Goal: Download file/media

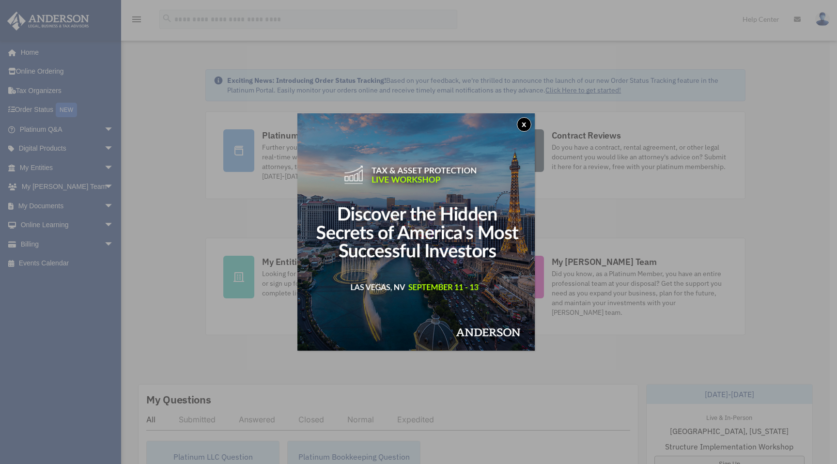
click at [524, 123] on button "x" at bounding box center [524, 124] width 15 height 15
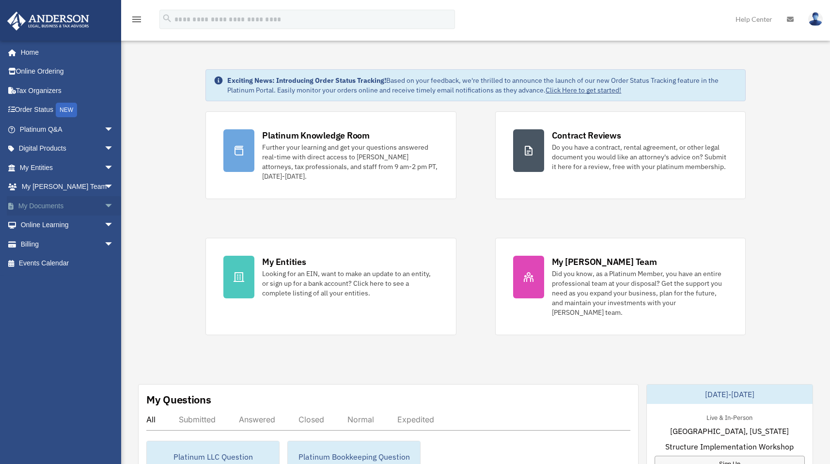
click at [104, 207] on span "arrow_drop_down" at bounding box center [113, 206] width 19 height 20
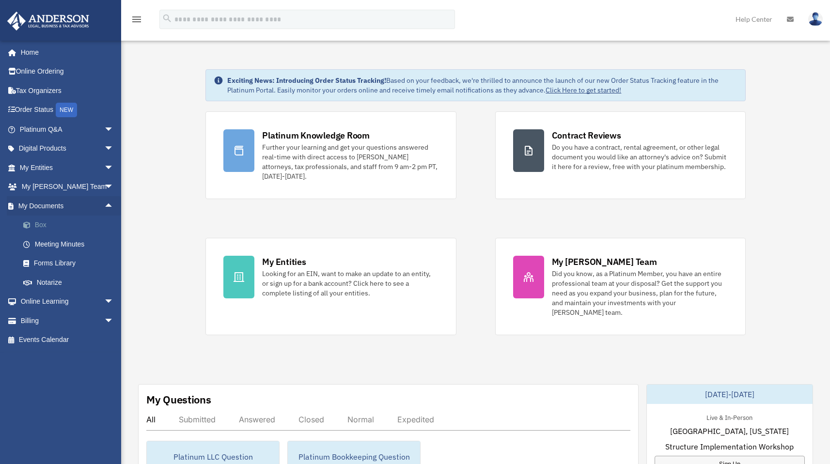
click at [42, 223] on link "Box" at bounding box center [71, 224] width 115 height 19
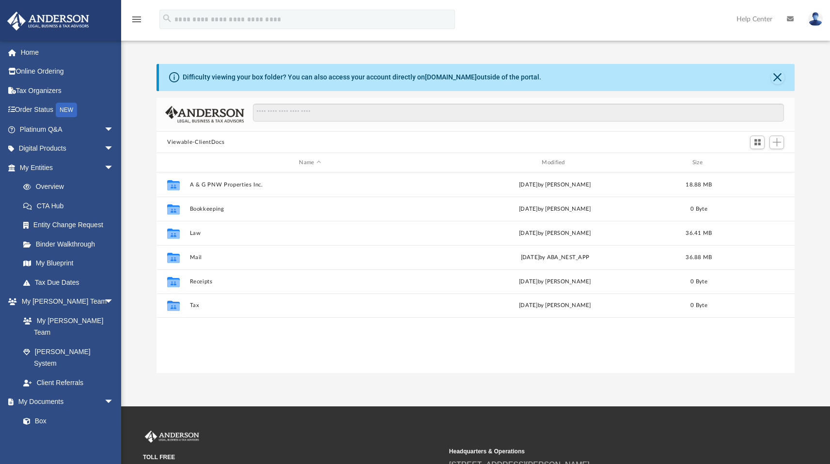
scroll to position [213, 630]
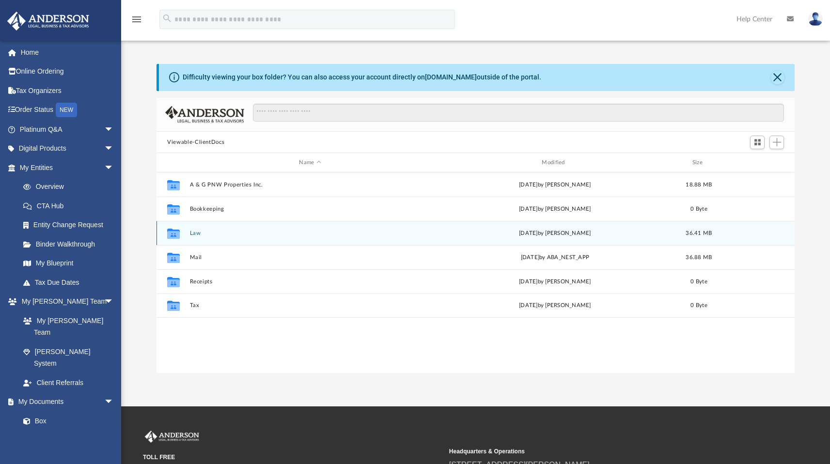
click at [211, 231] on button "Law" at bounding box center [310, 233] width 241 height 6
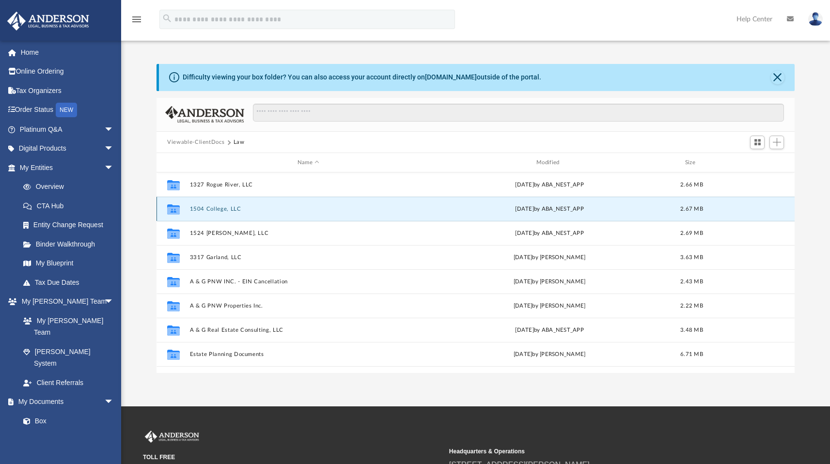
click at [226, 211] on button "1504 College, LLC" at bounding box center [308, 209] width 237 height 6
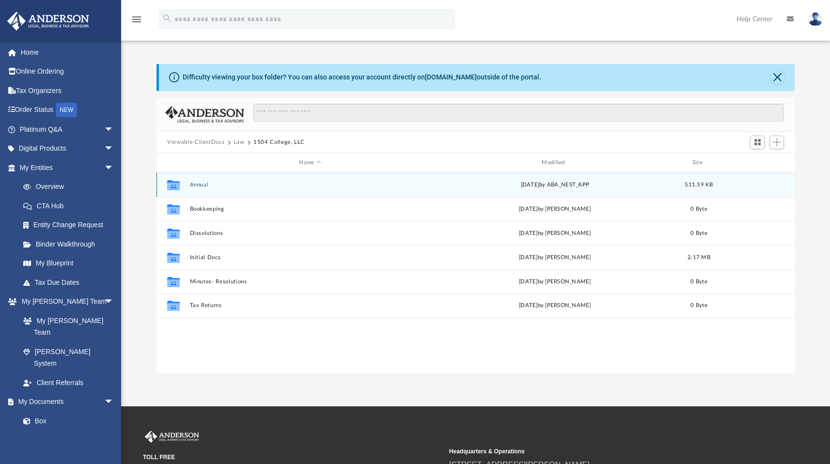
click at [198, 184] on button "Annual" at bounding box center [310, 185] width 241 height 6
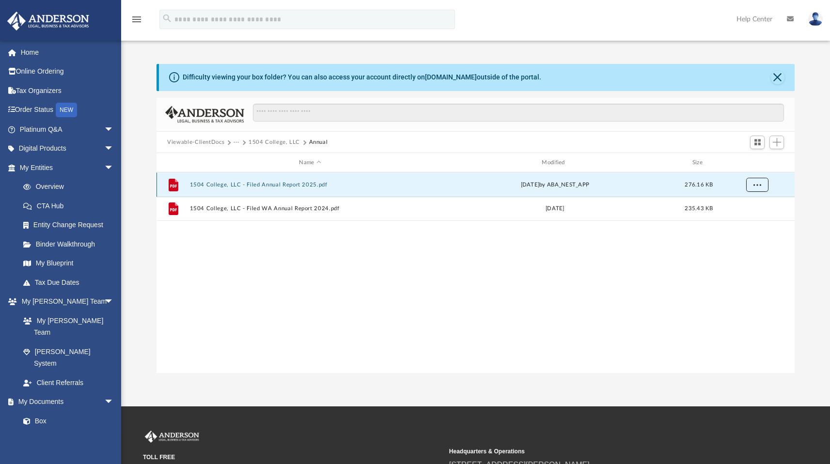
click at [761, 186] on button "More options" at bounding box center [757, 185] width 22 height 15
click at [746, 220] on li "Download" at bounding box center [748, 220] width 28 height 10
click at [763, 178] on button "More options" at bounding box center [757, 185] width 22 height 15
click at [689, 261] on div "File 1504 College, LLC - Filed Annual Report 2025.pdf [DATE] by ABA_NEST_APP 27…" at bounding box center [475, 272] width 638 height 201
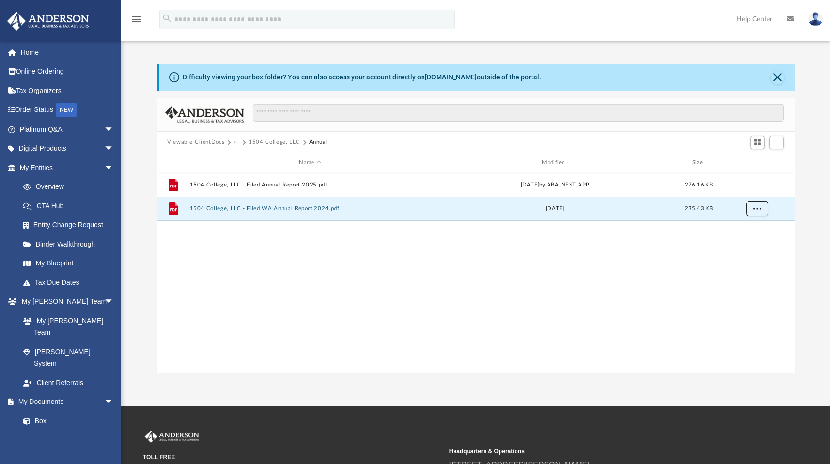
click at [754, 210] on span "More options" at bounding box center [757, 208] width 8 height 5
click at [300, 209] on button "1504 College, LLC - Filed WA Annual Report 2024.pdf" at bounding box center [310, 208] width 241 height 6
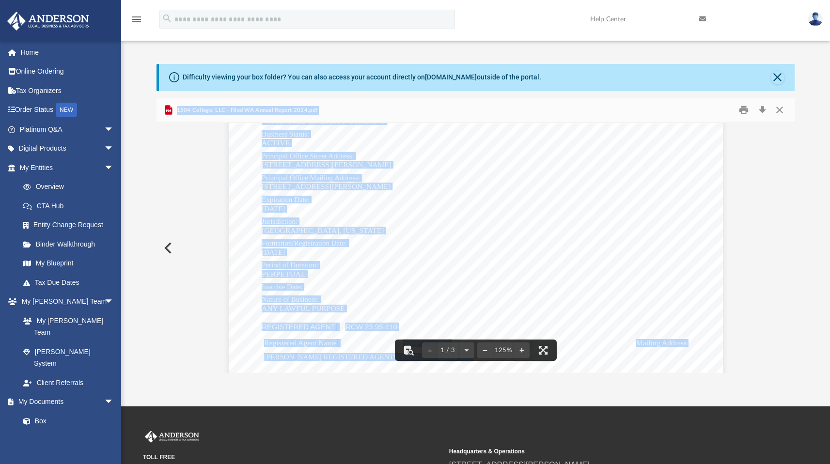
scroll to position [280, 0]
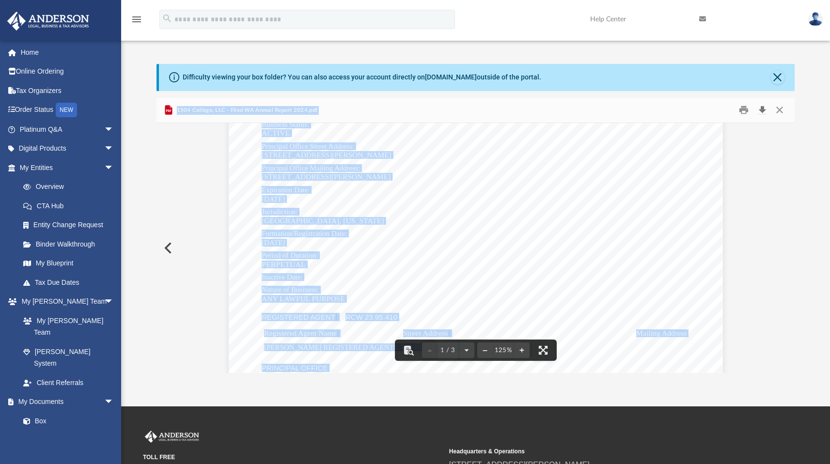
click at [765, 108] on button "Download" at bounding box center [761, 110] width 17 height 15
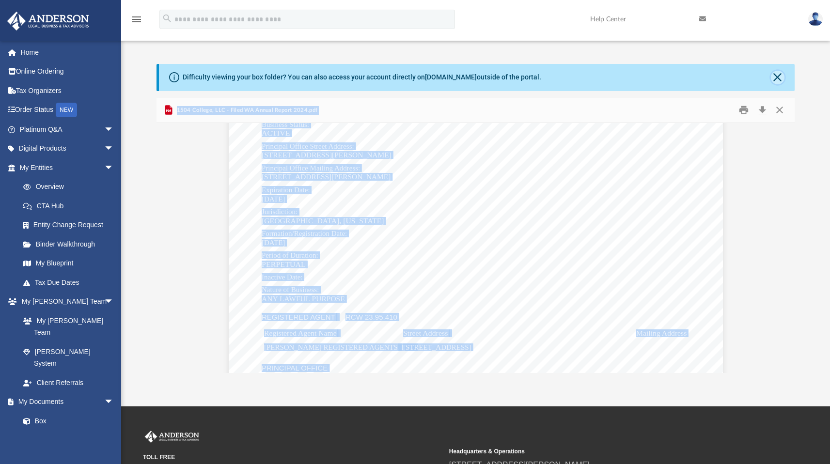
click at [781, 75] on button "Close" at bounding box center [777, 78] width 14 height 14
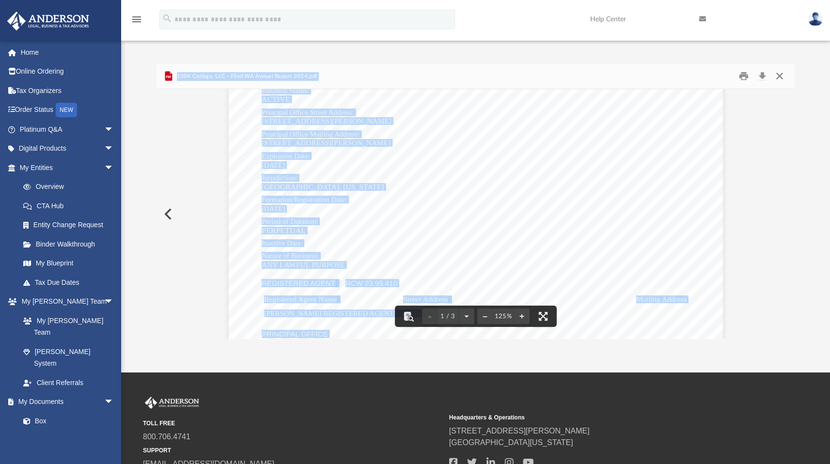
click at [778, 79] on button "Close" at bounding box center [778, 76] width 17 height 15
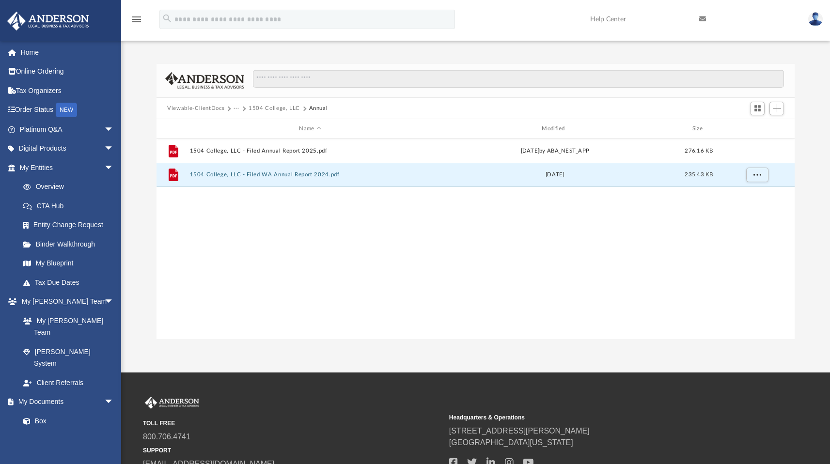
click at [266, 109] on button "1504 College, LLC" at bounding box center [273, 108] width 51 height 9
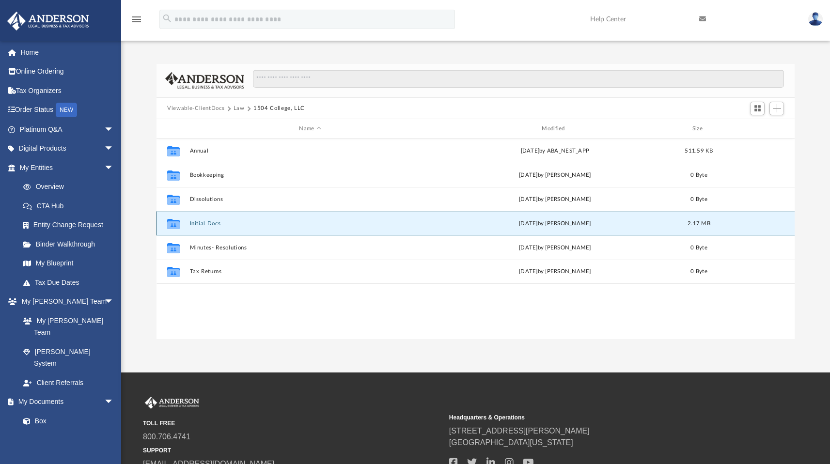
click at [227, 225] on button "Initial Docs" at bounding box center [310, 223] width 241 height 6
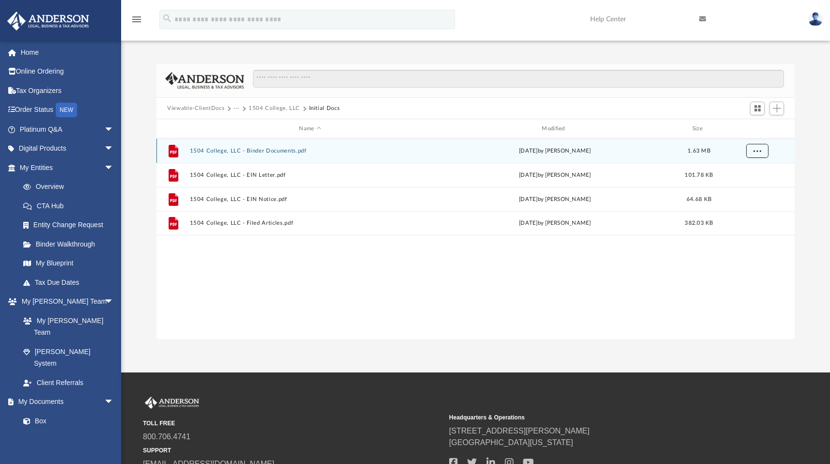
click at [764, 152] on button "More options" at bounding box center [757, 151] width 22 height 15
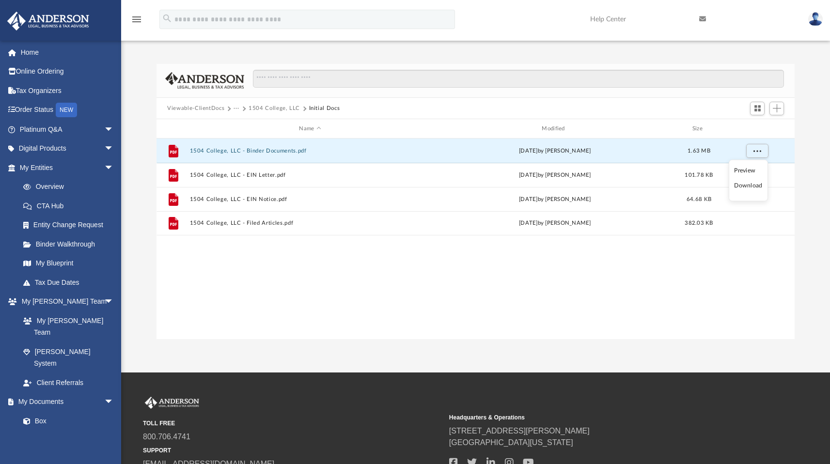
click at [756, 186] on li "Download" at bounding box center [748, 186] width 28 height 10
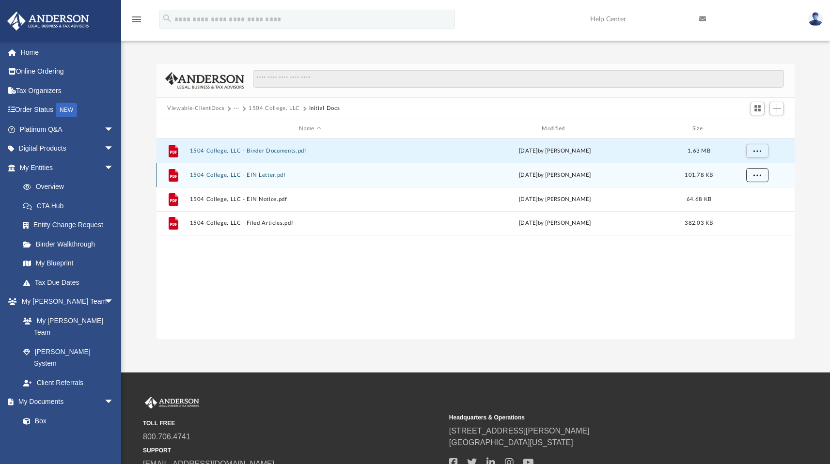
click at [758, 174] on span "More options" at bounding box center [757, 174] width 8 height 5
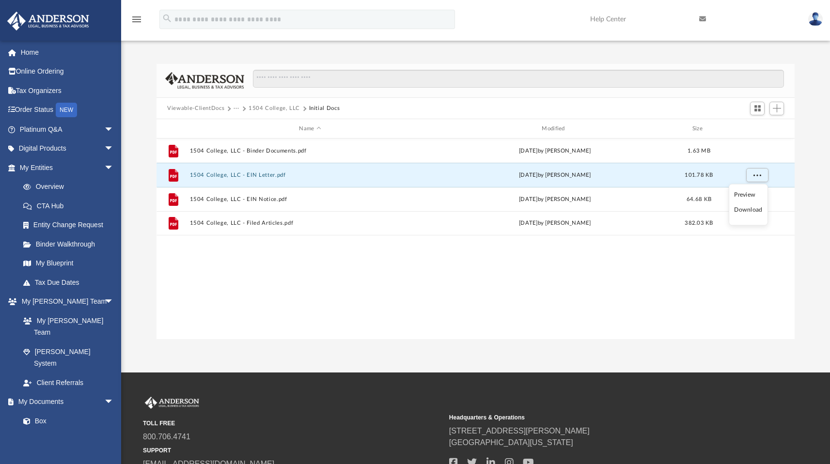
click at [746, 210] on li "Download" at bounding box center [748, 210] width 28 height 10
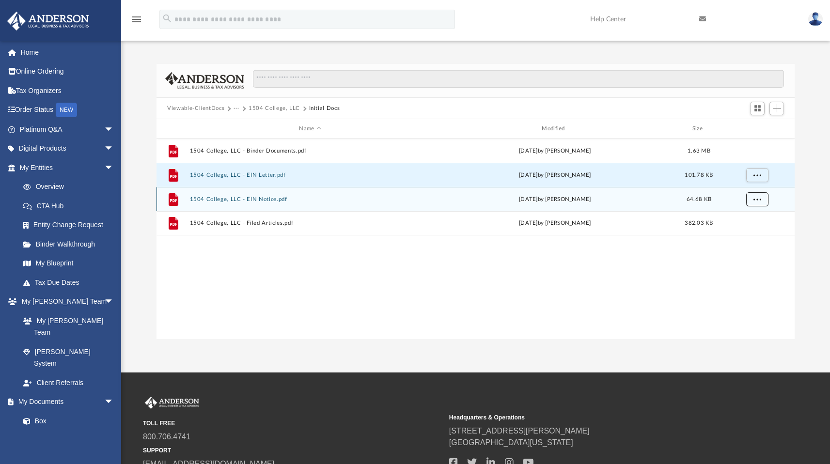
click at [756, 197] on span "More options" at bounding box center [757, 198] width 8 height 5
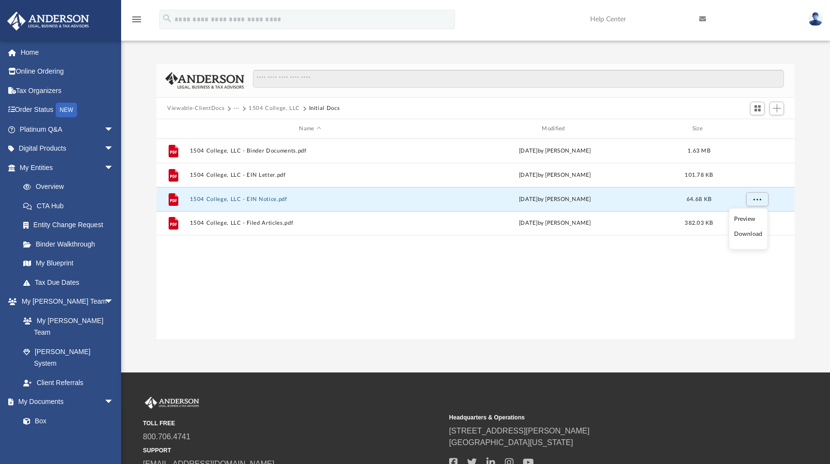
click at [744, 235] on li "Download" at bounding box center [748, 234] width 28 height 10
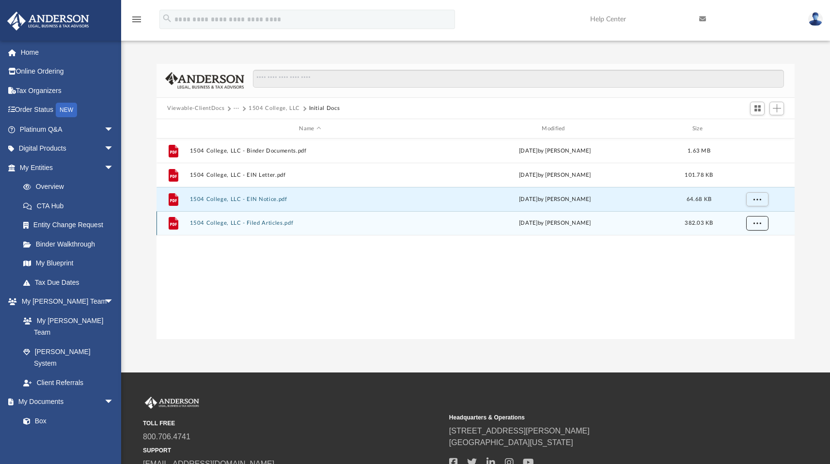
click at [757, 226] on span "More options" at bounding box center [757, 222] width 8 height 5
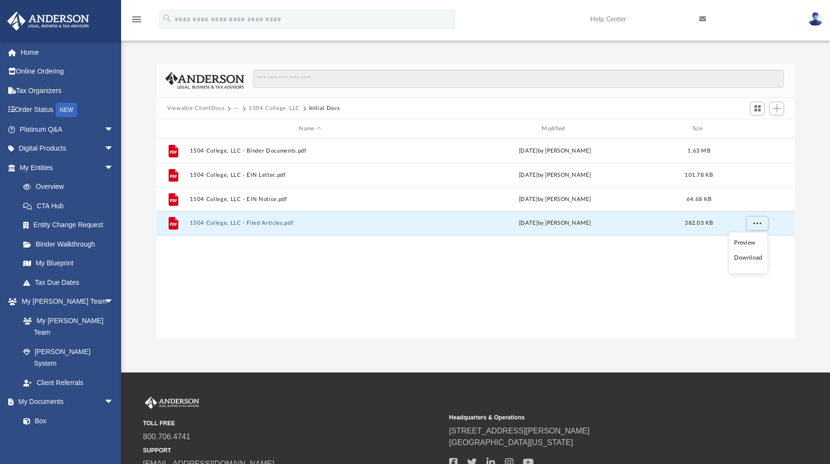
click at [749, 257] on li "Download" at bounding box center [748, 258] width 28 height 10
click at [267, 107] on button "1504 College, LLC" at bounding box center [273, 108] width 51 height 9
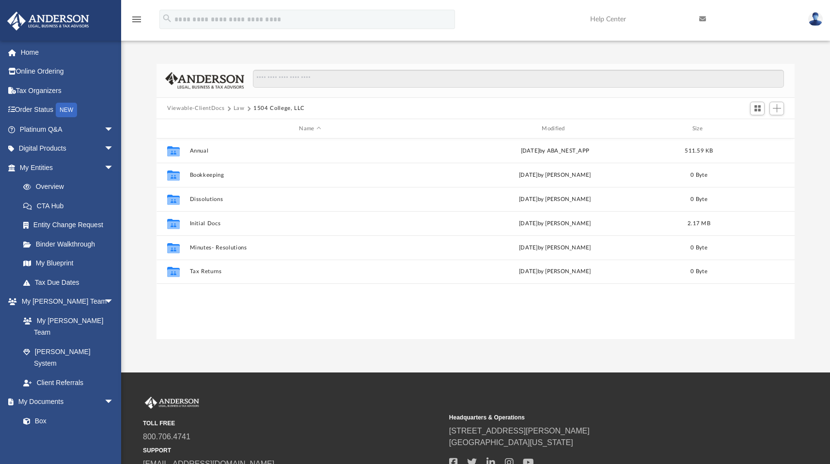
click at [238, 109] on button "Law" at bounding box center [238, 108] width 11 height 9
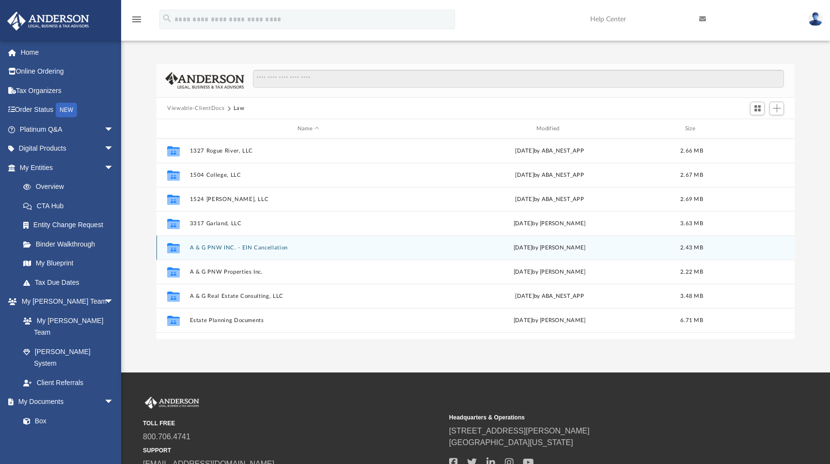
click at [260, 246] on button "A & G PNW INC. - EIN Cancellation" at bounding box center [308, 248] width 237 height 6
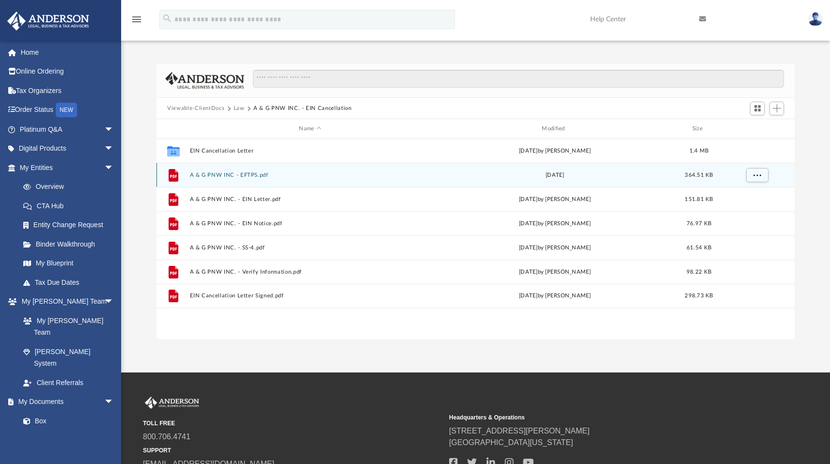
click at [272, 170] on div "File A & G PNW INC - EFTPS.pdf [DATE] 364.51 KB" at bounding box center [475, 175] width 638 height 24
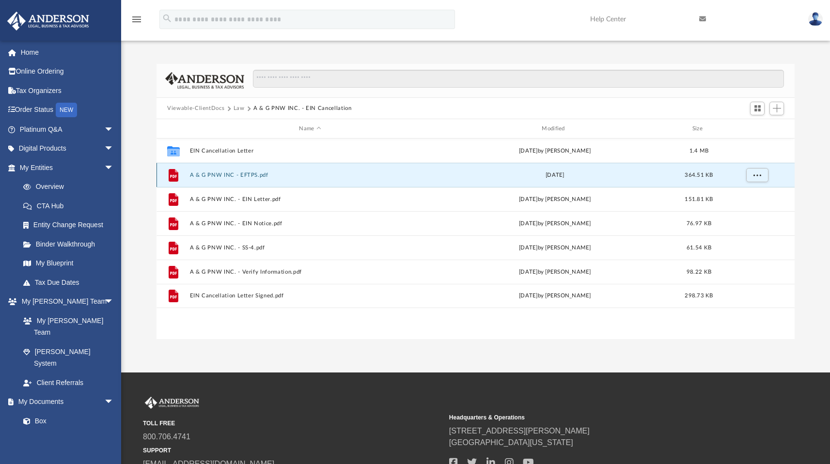
click at [261, 173] on button "A & G PNW INC - EFTPS.pdf" at bounding box center [310, 175] width 241 height 6
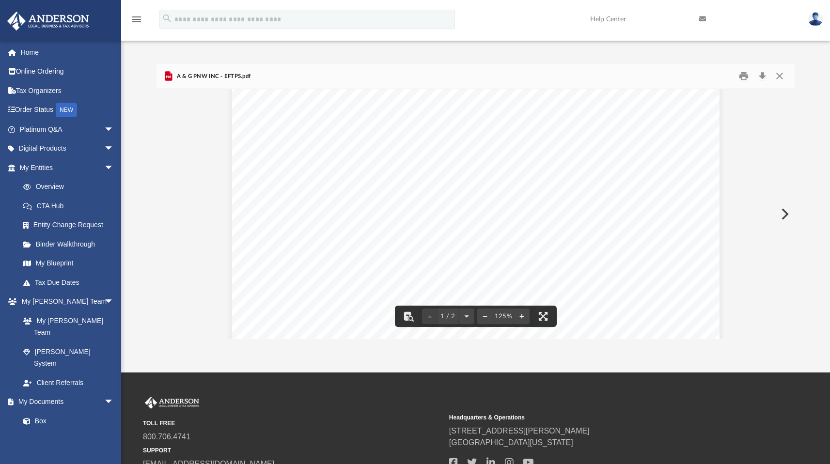
scroll to position [0, 0]
click at [778, 77] on button "Close" at bounding box center [778, 76] width 17 height 15
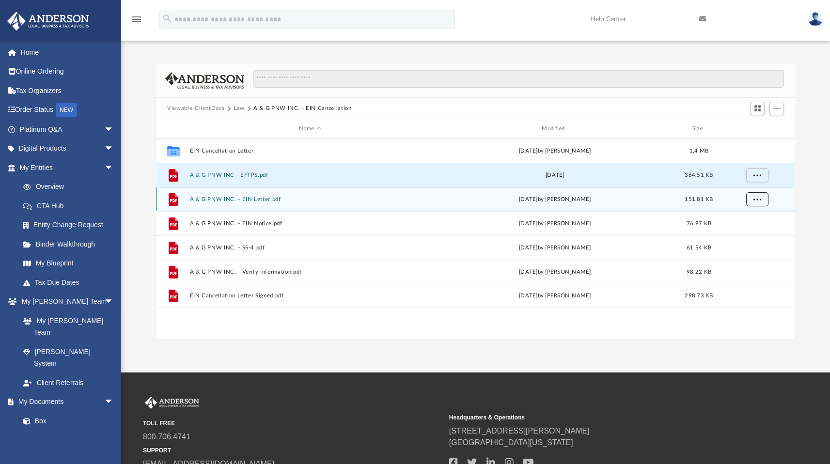
click at [755, 201] on span "More options" at bounding box center [757, 198] width 8 height 5
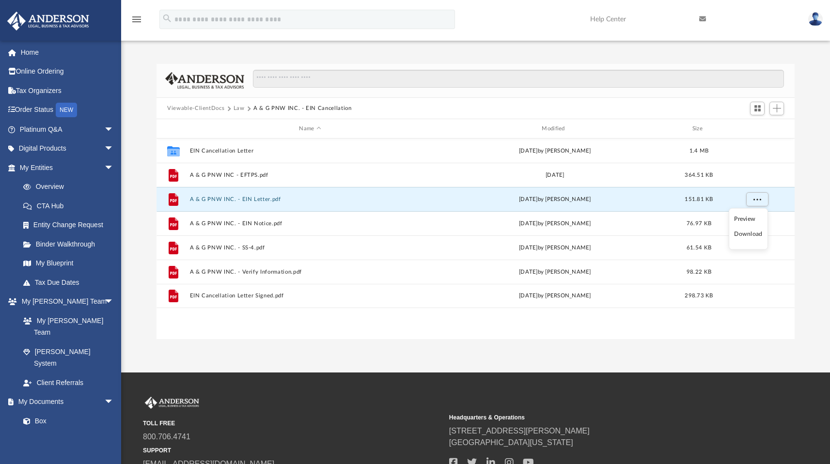
click at [741, 233] on li "Download" at bounding box center [748, 234] width 28 height 10
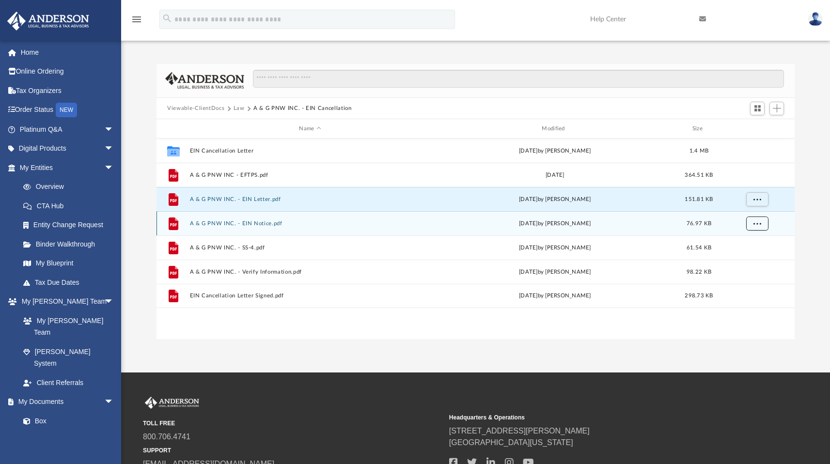
click at [757, 223] on span "More options" at bounding box center [757, 222] width 8 height 5
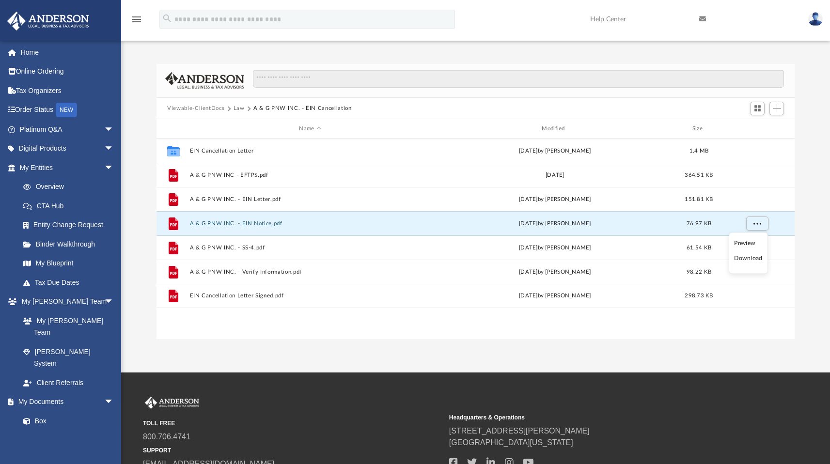
click at [746, 257] on li "Download" at bounding box center [748, 258] width 28 height 10
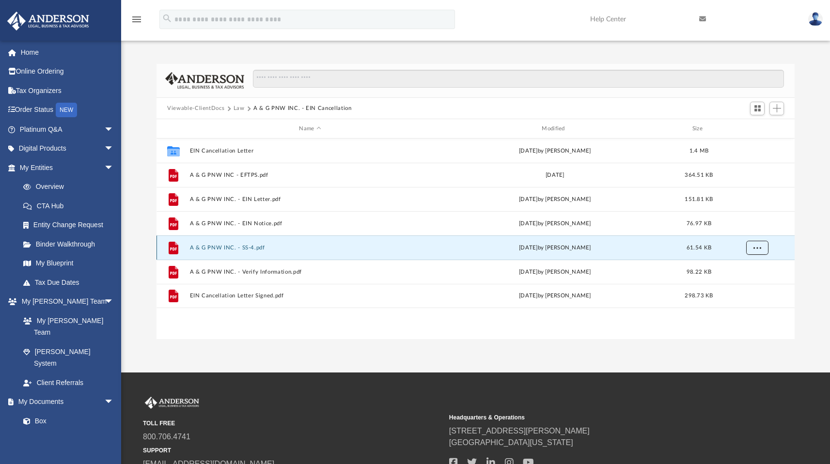
click at [753, 247] on span "More options" at bounding box center [757, 247] width 8 height 5
click at [749, 285] on li "Download" at bounding box center [748, 282] width 28 height 10
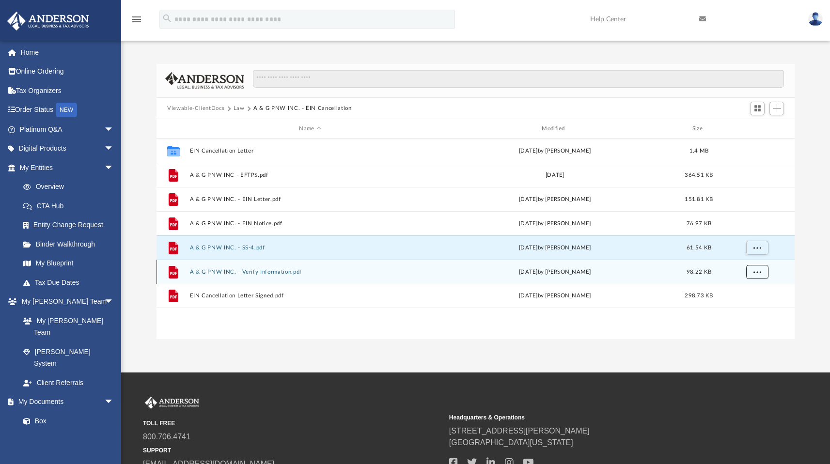
click at [756, 274] on span "More options" at bounding box center [757, 271] width 8 height 5
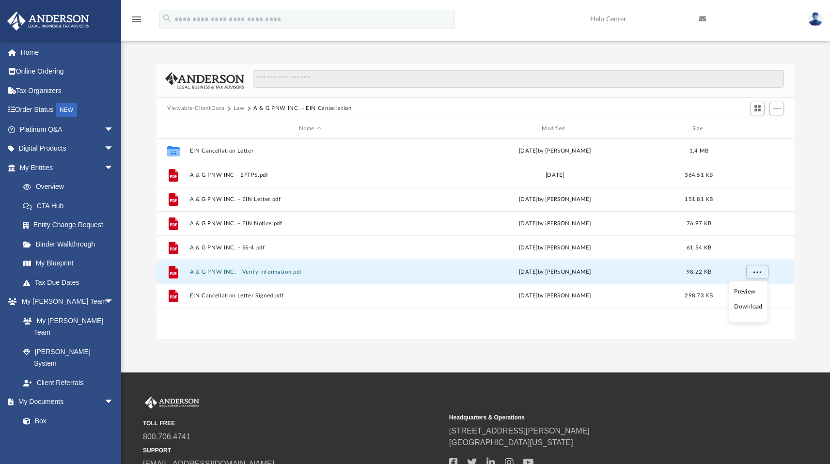
click at [749, 307] on li "Download" at bounding box center [748, 307] width 28 height 10
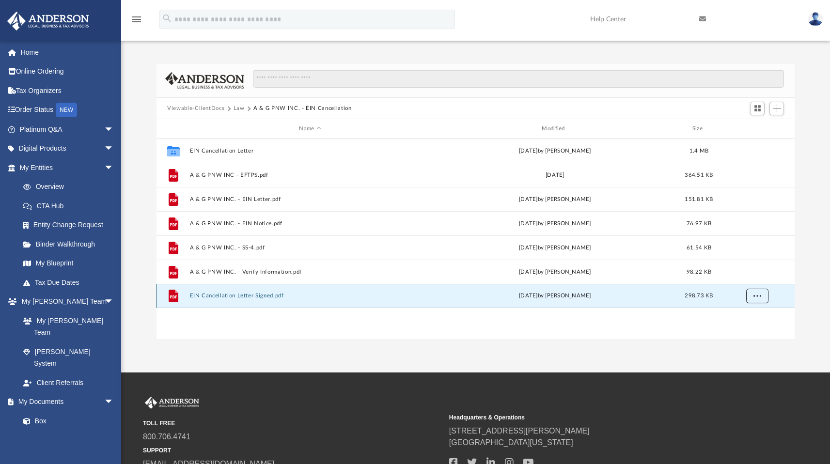
click at [752, 296] on button "More options" at bounding box center [757, 296] width 22 height 15
click at [747, 333] on li "Download" at bounding box center [748, 330] width 28 height 10
click at [239, 107] on button "Law" at bounding box center [238, 108] width 11 height 9
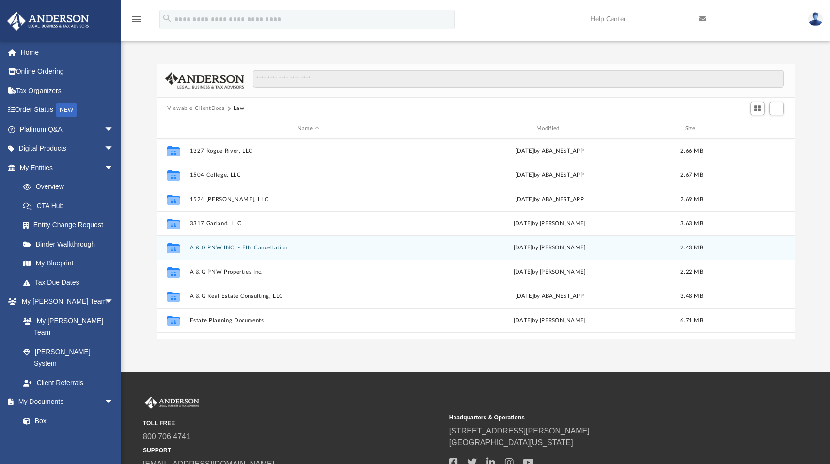
click at [265, 248] on button "A & G PNW INC. - EIN Cancellation" at bounding box center [308, 248] width 237 height 6
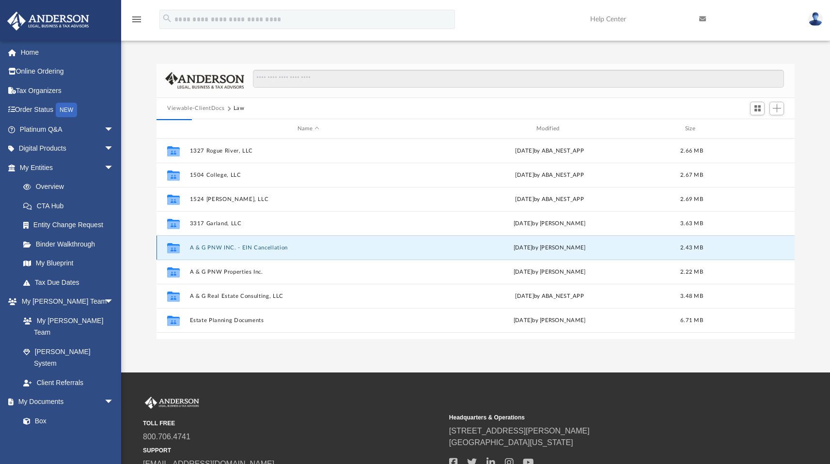
click at [269, 247] on button "A & G PNW INC. - EIN Cancellation" at bounding box center [308, 248] width 237 height 6
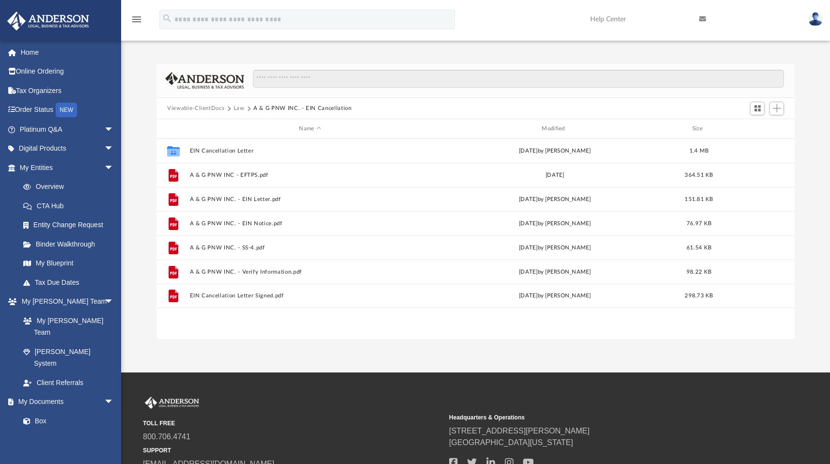
click at [240, 108] on button "Law" at bounding box center [238, 108] width 11 height 9
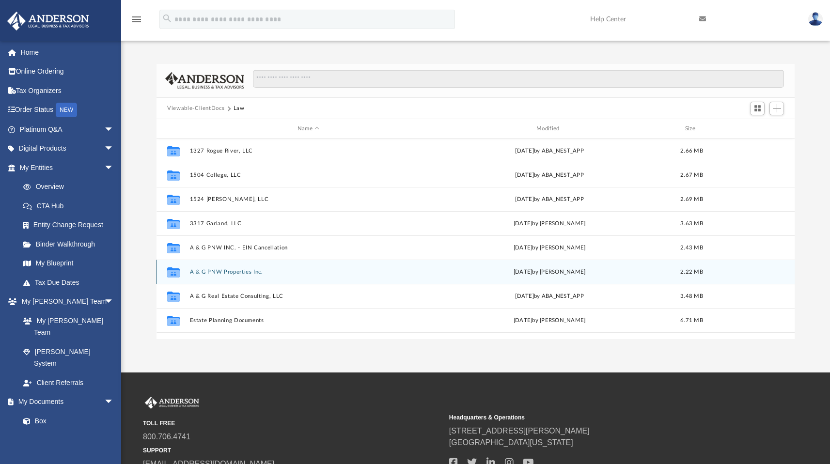
click at [246, 275] on div "Collaborated Folder A & G PNW Properties Inc. [DATE] by [PERSON_NAME] 2.22 MB" at bounding box center [475, 272] width 638 height 24
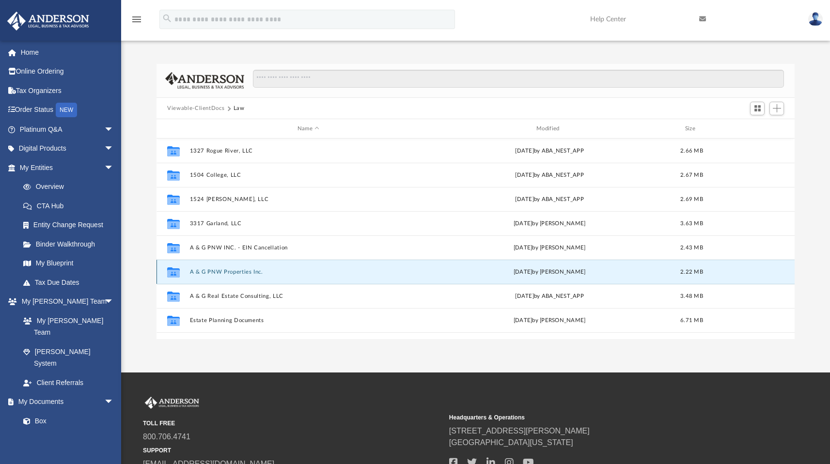
click at [246, 275] on div "Collaborated Folder A & G PNW Properties Inc. [DATE] by [PERSON_NAME] 2.22 MB" at bounding box center [475, 272] width 638 height 24
click at [216, 270] on button "A & G PNW Properties Inc." at bounding box center [308, 272] width 237 height 6
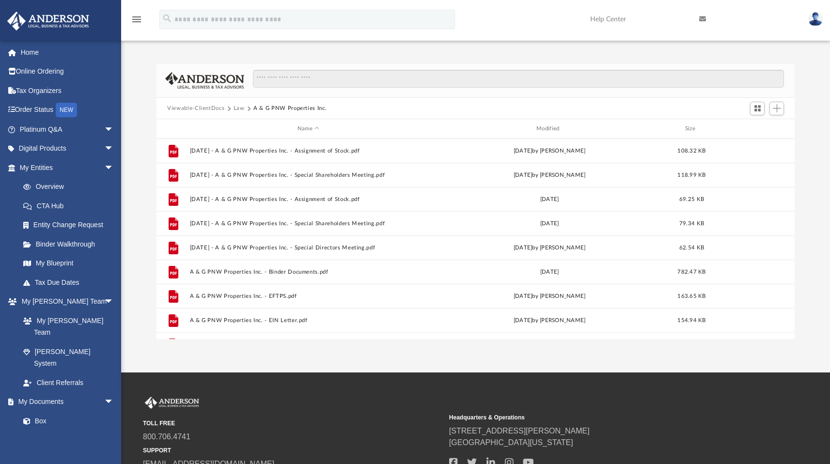
click at [807, 161] on div "Difficulty viewing your box folder? You can also access your account directly o…" at bounding box center [475, 202] width 708 height 276
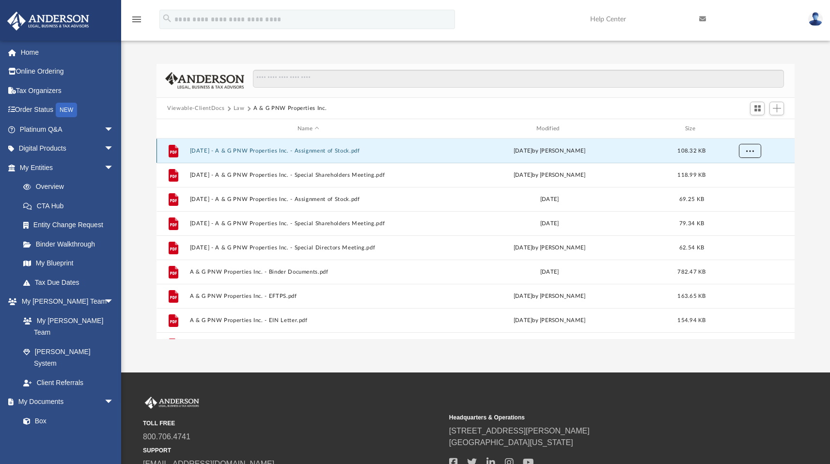
click at [752, 151] on span "More options" at bounding box center [750, 150] width 8 height 5
click at [741, 186] on li "Download" at bounding box center [740, 186] width 28 height 10
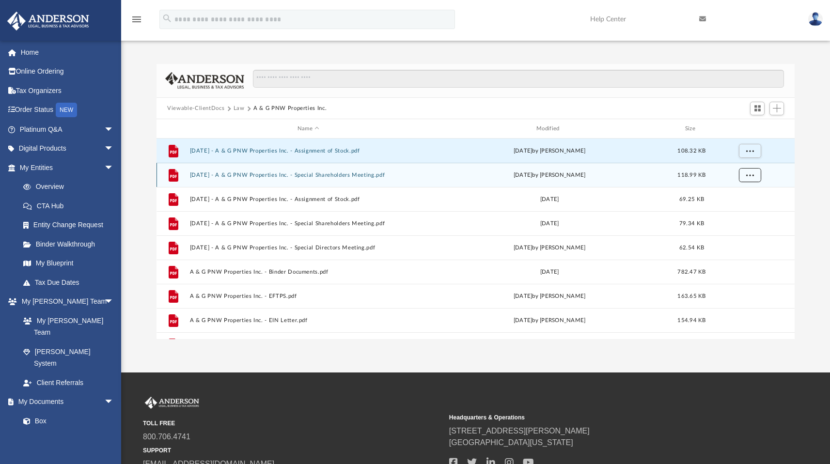
click at [754, 177] on button "More options" at bounding box center [749, 175] width 22 height 15
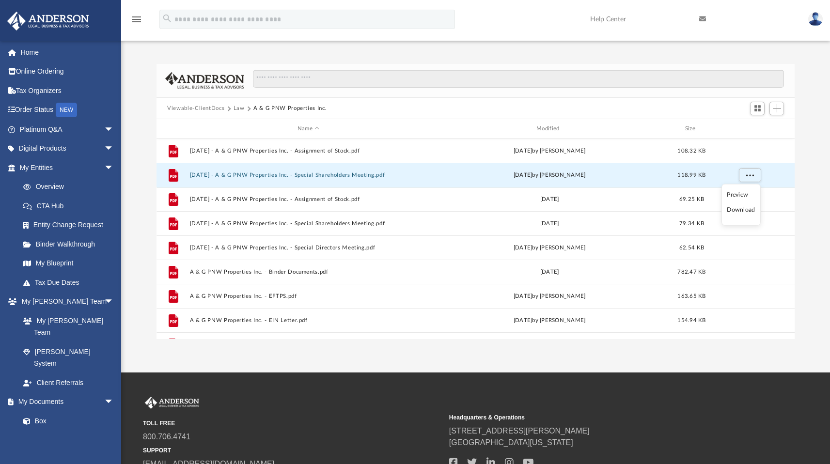
click at [748, 210] on li "Download" at bounding box center [740, 210] width 28 height 10
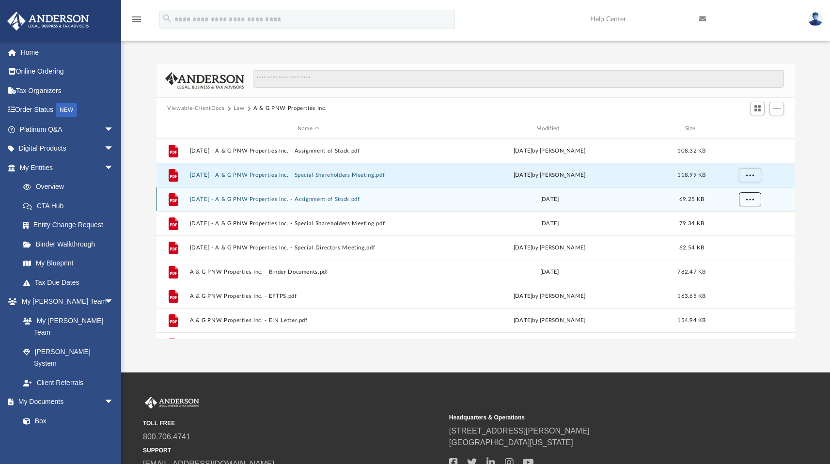
click at [753, 201] on button "More options" at bounding box center [749, 199] width 22 height 15
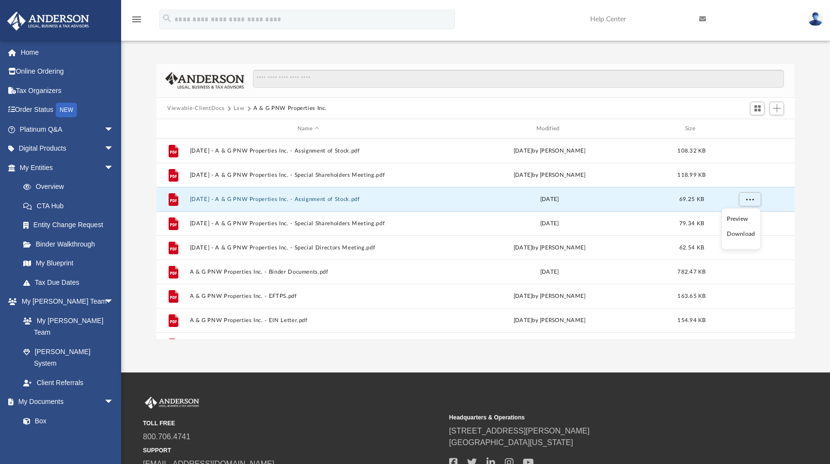
click at [743, 235] on li "Download" at bounding box center [740, 234] width 28 height 10
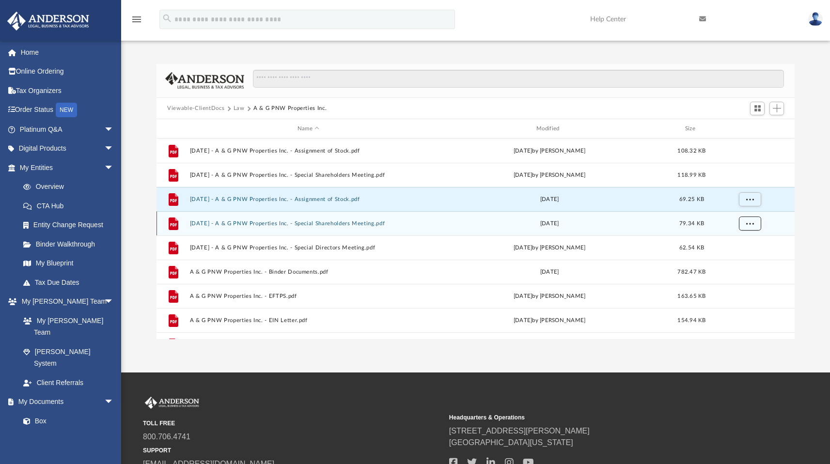
click at [752, 224] on span "More options" at bounding box center [750, 222] width 8 height 5
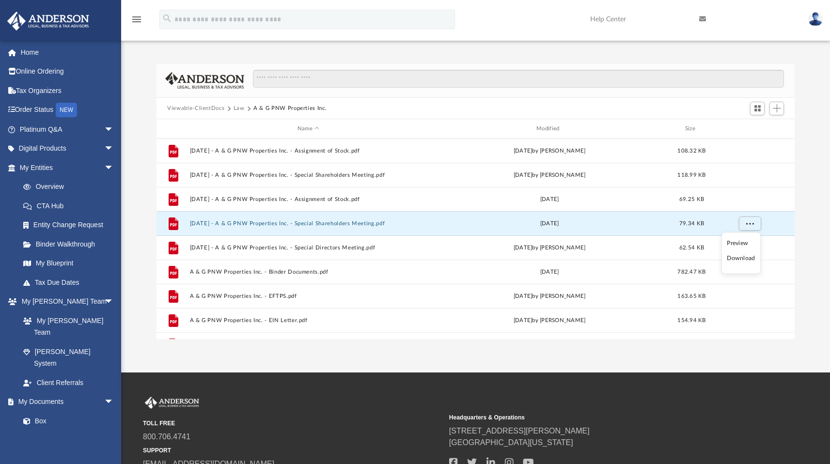
click at [744, 261] on li "Download" at bounding box center [740, 258] width 28 height 10
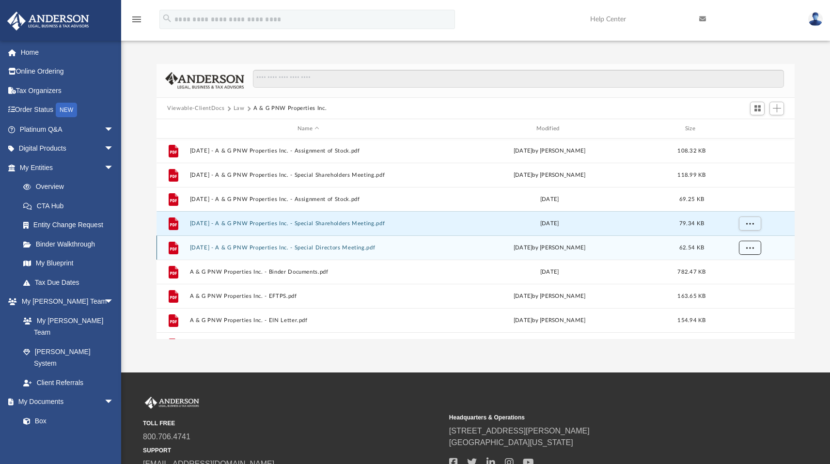
click at [749, 250] on span "More options" at bounding box center [750, 247] width 8 height 5
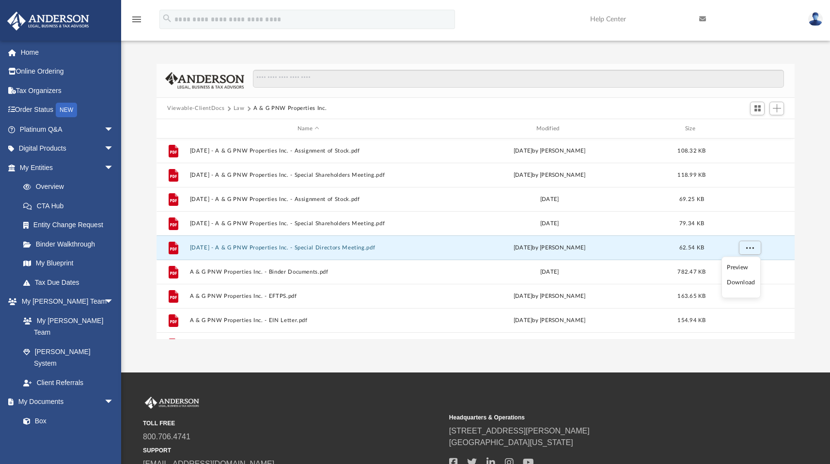
click at [741, 283] on li "Download" at bounding box center [740, 282] width 28 height 10
click at [807, 260] on div "Difficulty viewing your box folder? You can also access your account directly o…" at bounding box center [475, 202] width 708 height 276
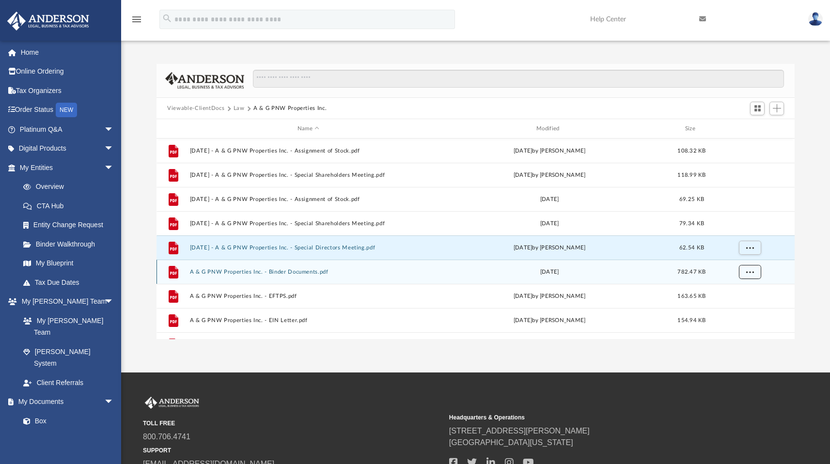
click at [749, 272] on span "More options" at bounding box center [750, 271] width 8 height 5
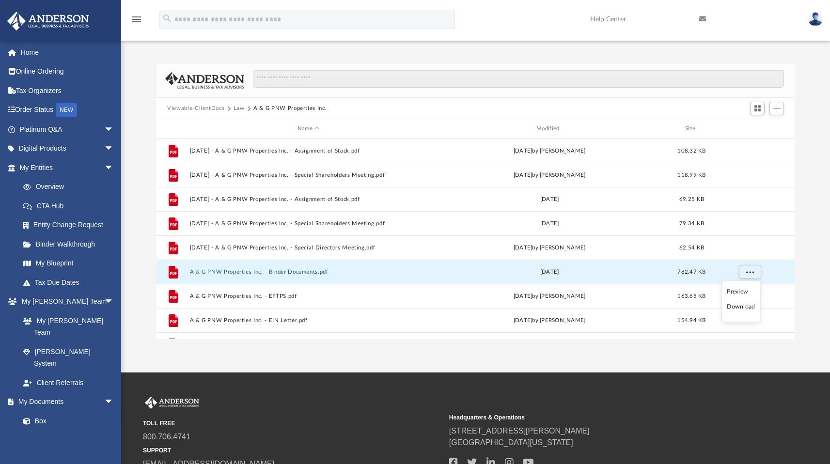
click at [747, 306] on li "Download" at bounding box center [740, 307] width 28 height 10
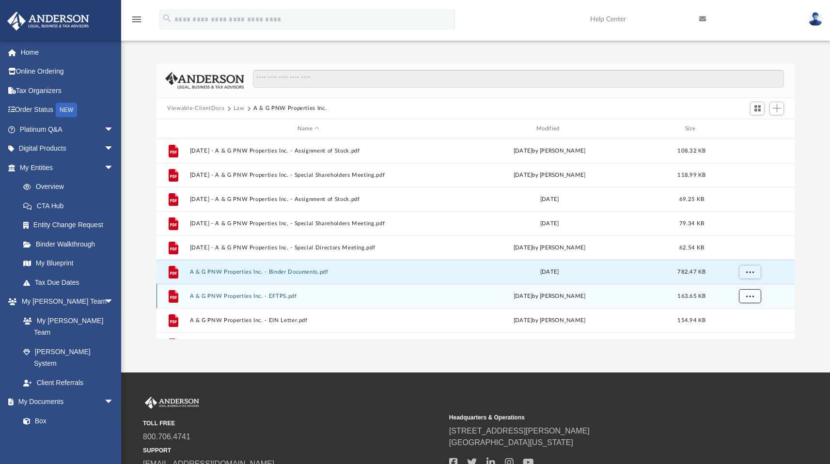
click at [753, 297] on span "More options" at bounding box center [750, 295] width 8 height 5
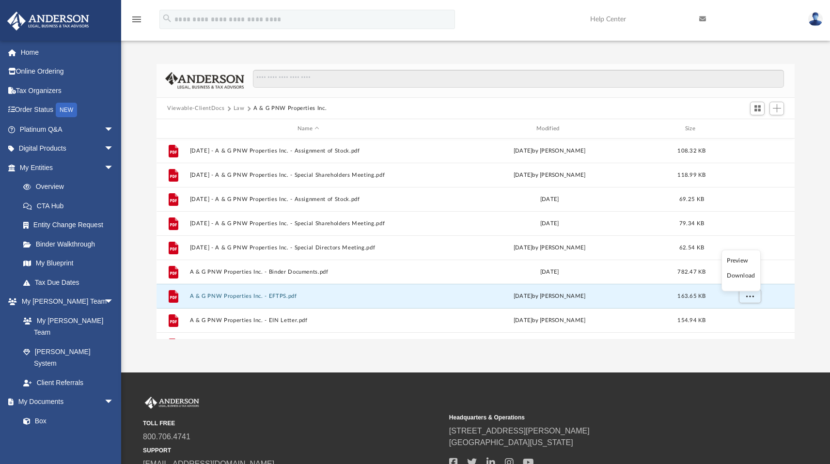
click at [744, 279] on li "Download" at bounding box center [740, 276] width 28 height 10
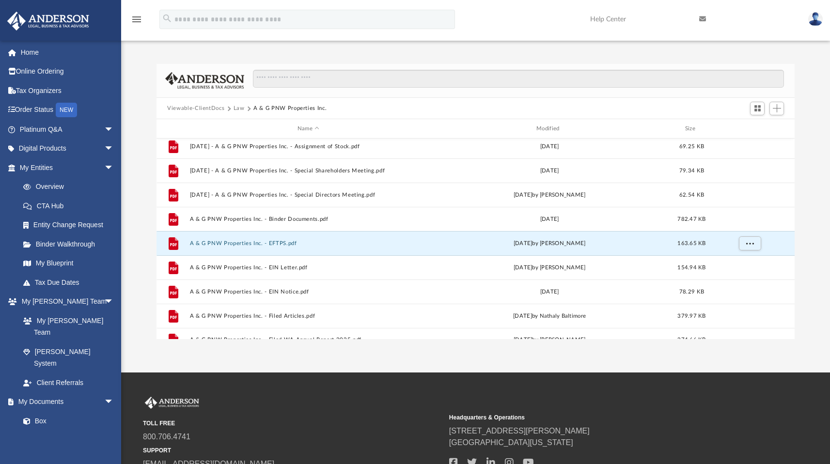
scroll to position [65, 0]
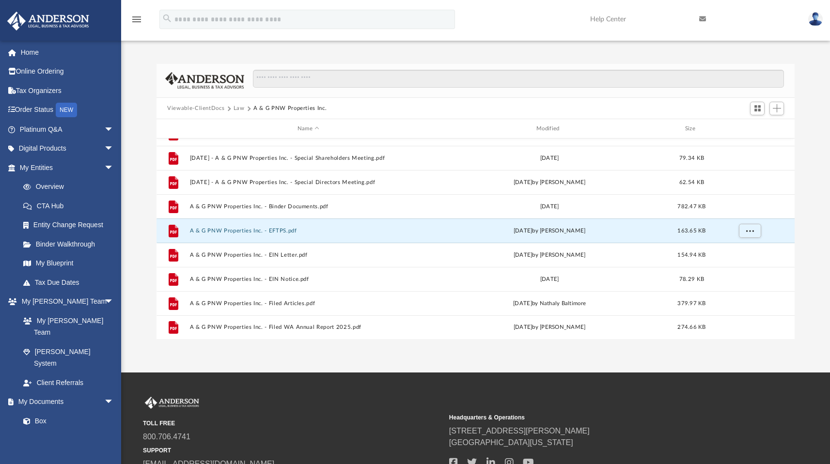
click at [825, 255] on div "Difficulty viewing your box folder? You can also access your account directly o…" at bounding box center [475, 202] width 708 height 276
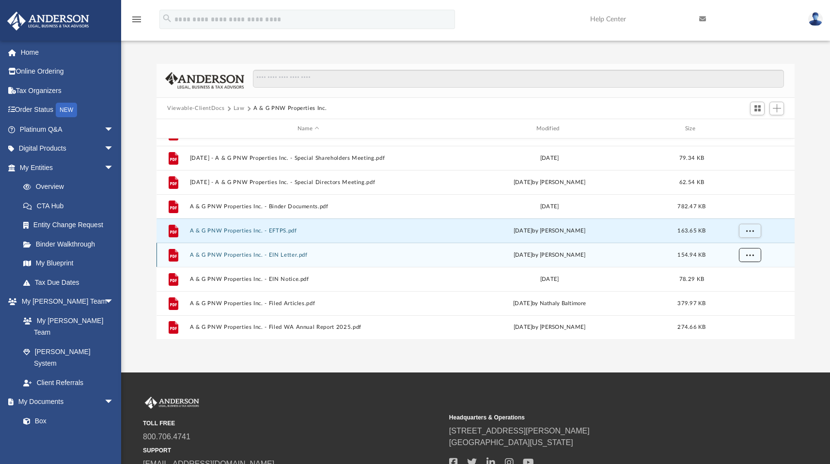
click at [749, 257] on span "More options" at bounding box center [750, 254] width 8 height 5
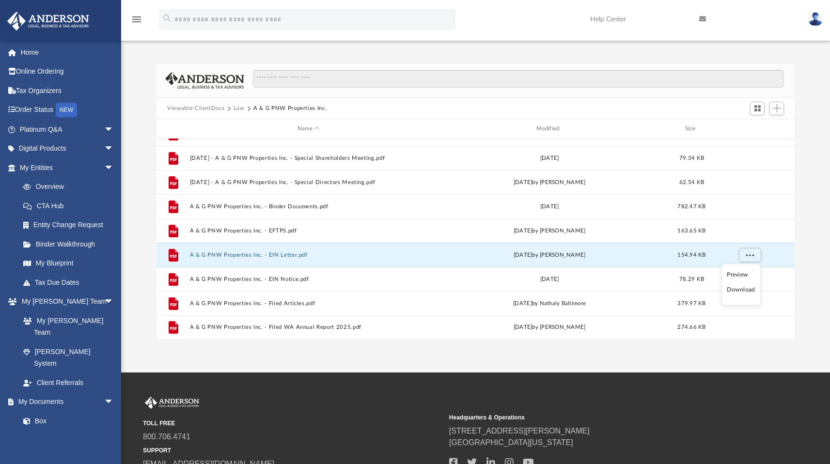
click at [811, 305] on div "Difficulty viewing your box folder? You can also access your account directly o…" at bounding box center [475, 202] width 708 height 276
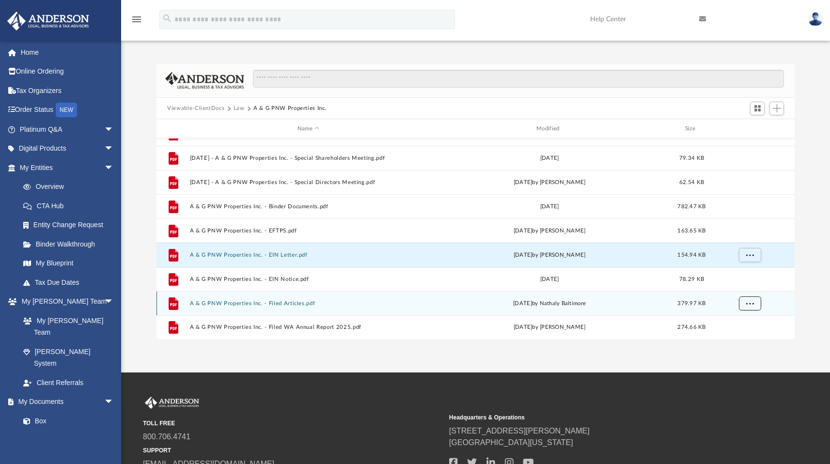
click at [750, 302] on span "More options" at bounding box center [750, 302] width 8 height 5
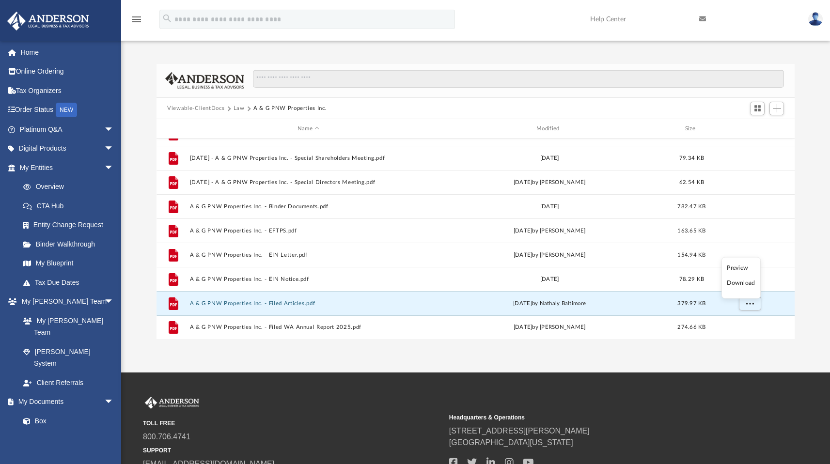
click at [748, 284] on li "Download" at bounding box center [740, 283] width 28 height 10
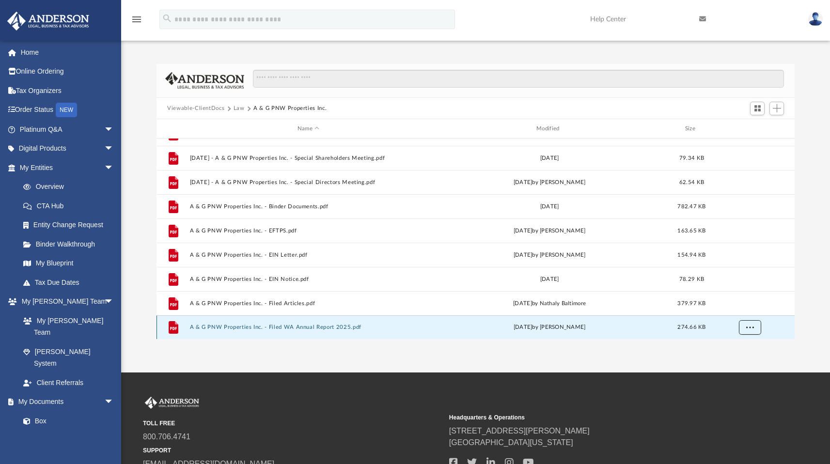
click at [749, 326] on span "More options" at bounding box center [750, 326] width 8 height 5
click at [750, 307] on li "Download" at bounding box center [740, 307] width 28 height 10
click at [815, 325] on div "Difficulty viewing your box folder? You can also access your account directly o…" at bounding box center [475, 202] width 708 height 276
click at [238, 109] on button "Law" at bounding box center [238, 108] width 11 height 9
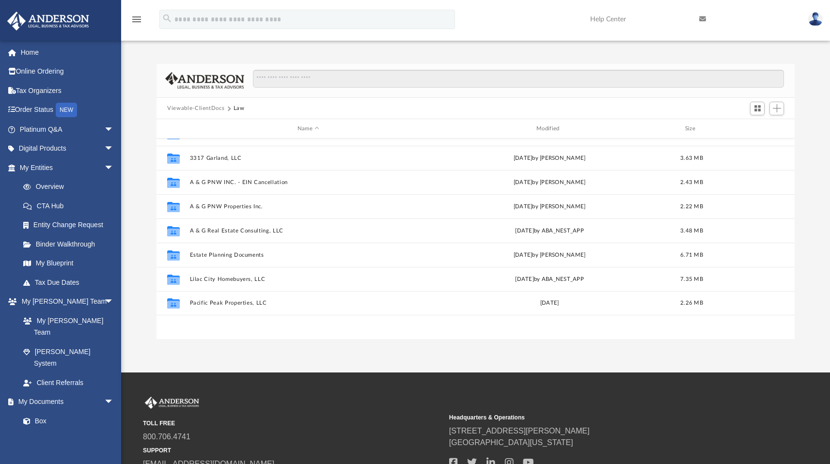
scroll to position [0, 0]
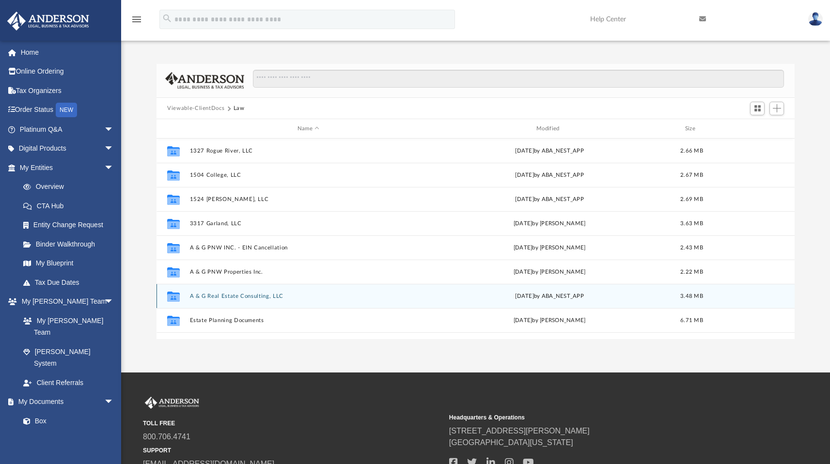
click at [270, 296] on button "A & G Real Estate Consulting, LLC" at bounding box center [308, 296] width 237 height 6
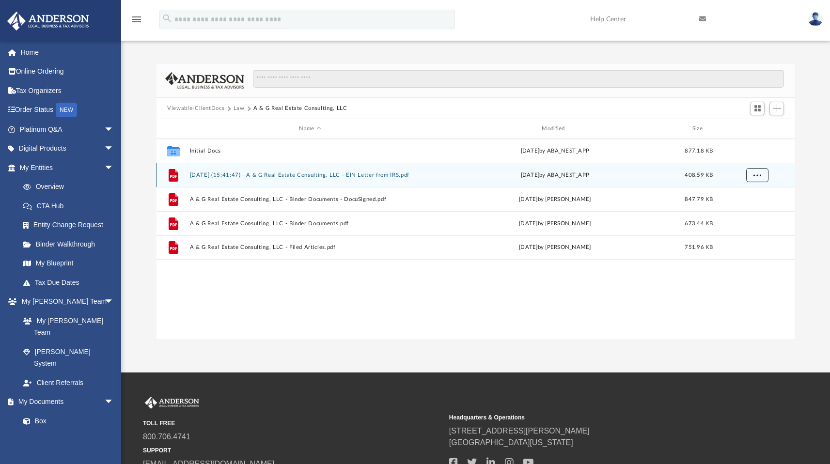
click at [763, 174] on button "More options" at bounding box center [757, 175] width 22 height 15
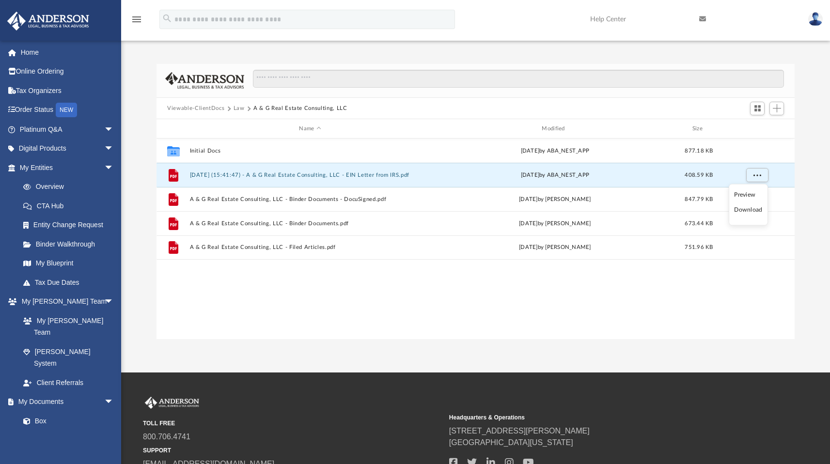
click at [753, 210] on li "Download" at bounding box center [748, 210] width 28 height 10
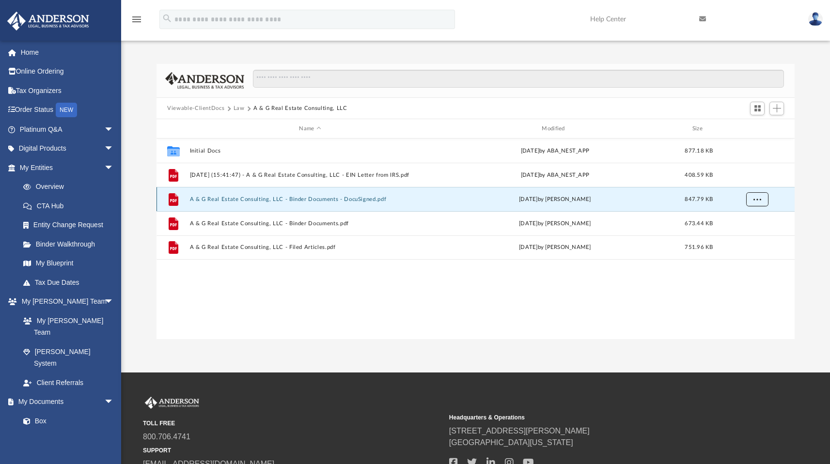
click at [755, 199] on span "More options" at bounding box center [757, 198] width 8 height 5
click at [749, 235] on li "Download" at bounding box center [748, 234] width 28 height 10
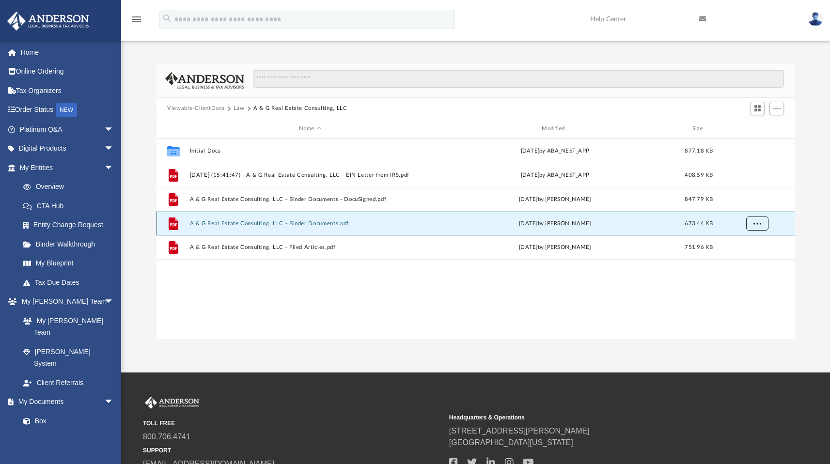
click at [759, 225] on span "More options" at bounding box center [757, 222] width 8 height 5
click at [748, 259] on li "Download" at bounding box center [748, 258] width 28 height 10
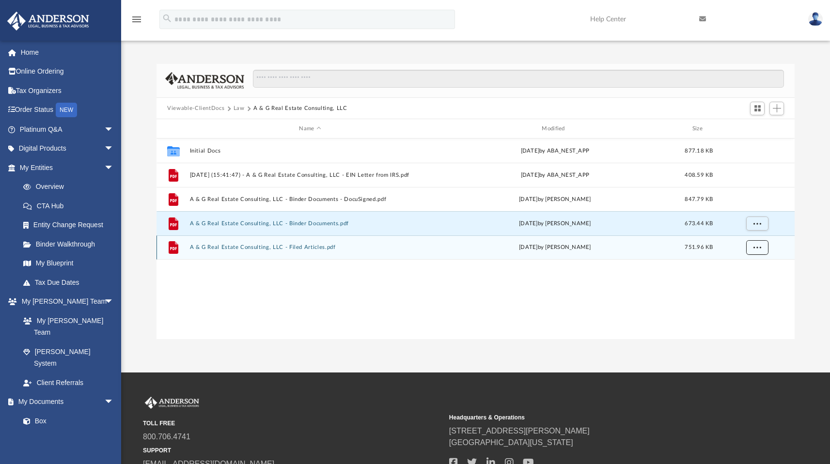
click at [756, 251] on button "More options" at bounding box center [757, 247] width 22 height 15
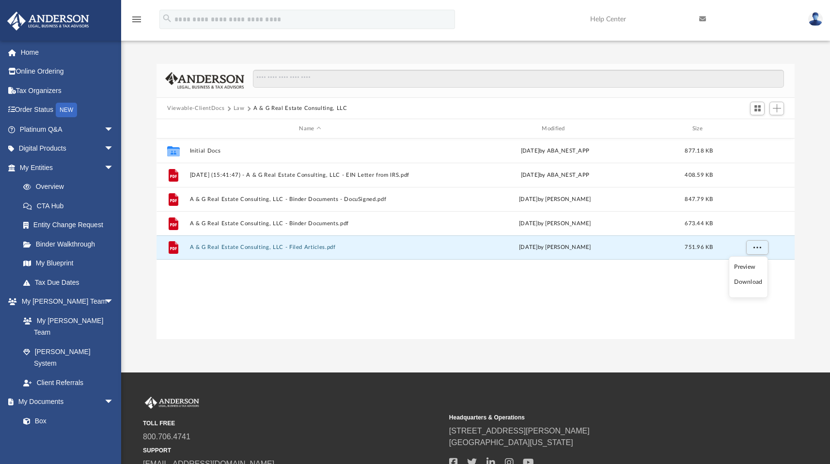
click at [749, 284] on li "Download" at bounding box center [748, 282] width 28 height 10
click at [235, 109] on button "Law" at bounding box center [238, 108] width 11 height 9
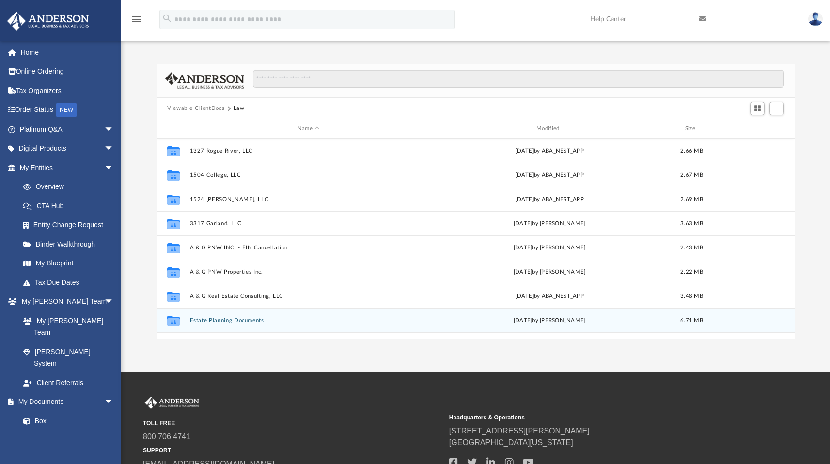
click at [226, 318] on button "Estate Planning Documents" at bounding box center [308, 320] width 237 height 6
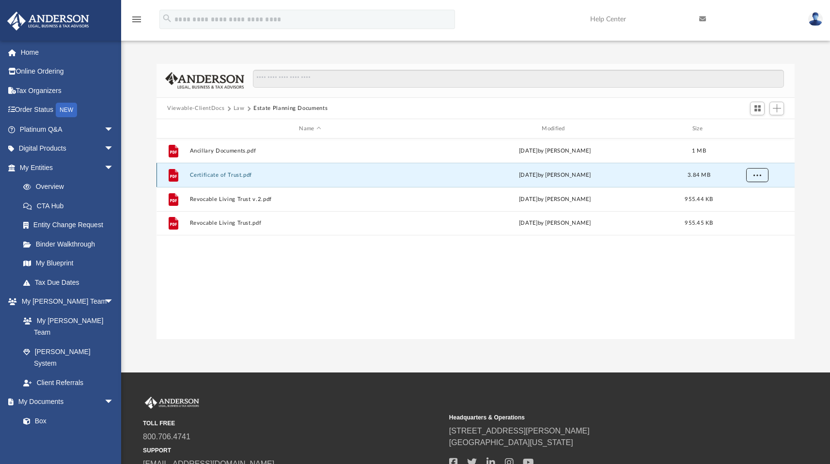
click at [756, 174] on span "More options" at bounding box center [757, 174] width 8 height 5
click at [749, 211] on li "Download" at bounding box center [748, 210] width 28 height 10
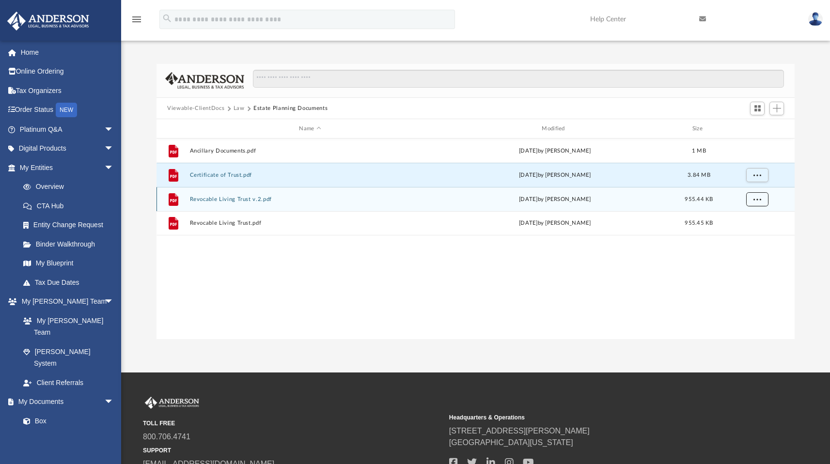
click at [761, 199] on button "More options" at bounding box center [757, 199] width 22 height 15
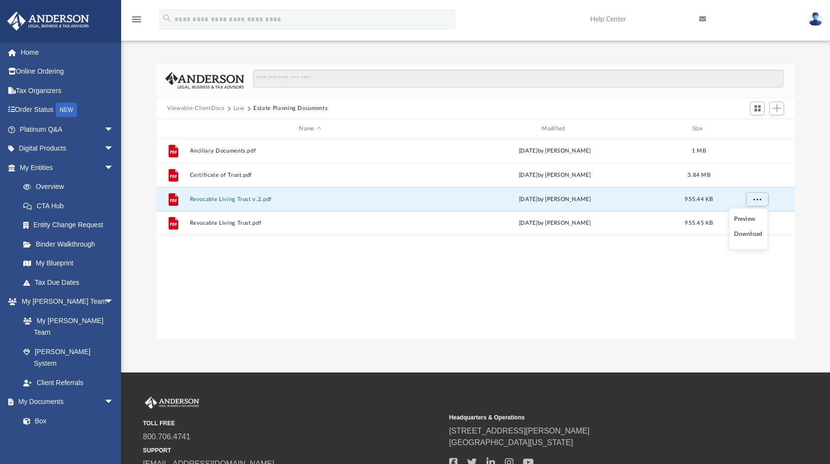
click at [747, 236] on li "Download" at bounding box center [748, 234] width 28 height 10
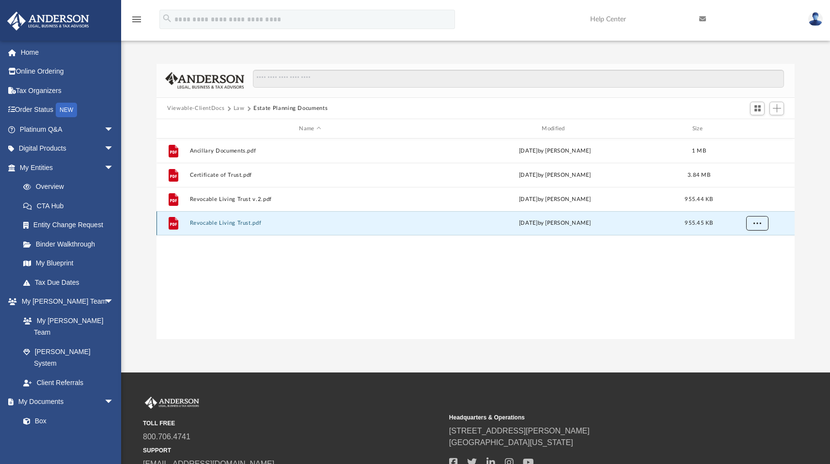
click at [758, 221] on span "More options" at bounding box center [757, 222] width 8 height 5
click at [752, 256] on li "Download" at bounding box center [748, 258] width 28 height 10
click at [236, 106] on button "Law" at bounding box center [238, 108] width 11 height 9
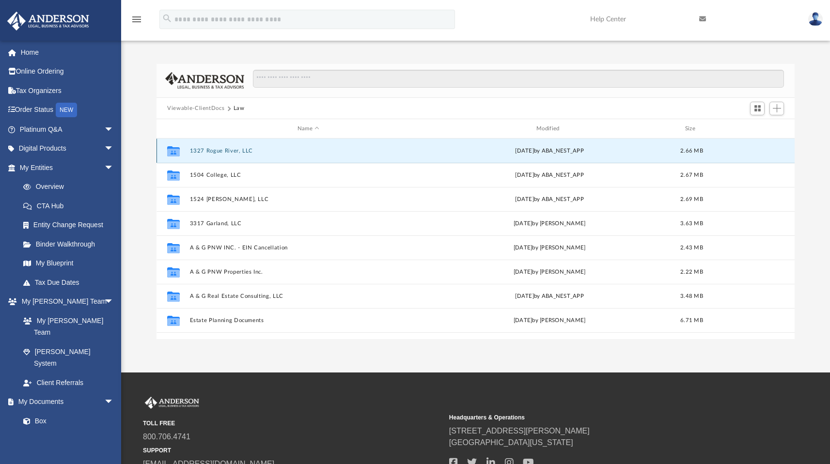
click at [229, 151] on button "1327 Rogue River, LLC" at bounding box center [308, 151] width 237 height 6
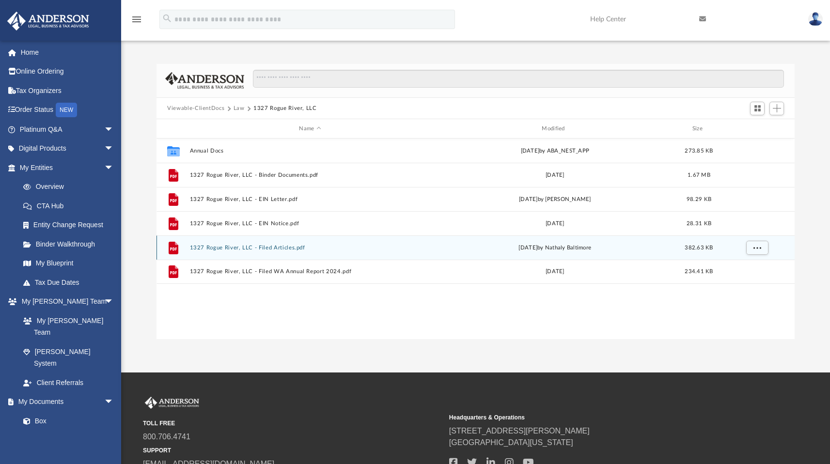
click at [261, 249] on button "1327 Rogue River, LLC - Filed Articles.pdf" at bounding box center [310, 248] width 241 height 6
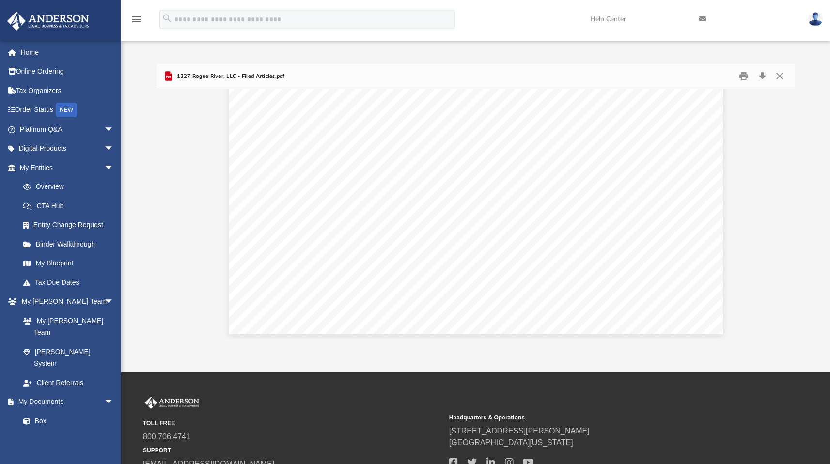
scroll to position [3672, 0]
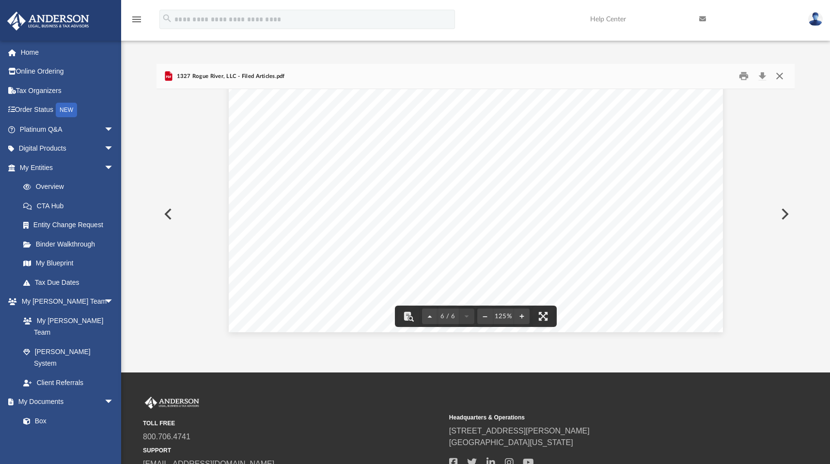
click at [777, 77] on button "Close" at bounding box center [778, 76] width 17 height 15
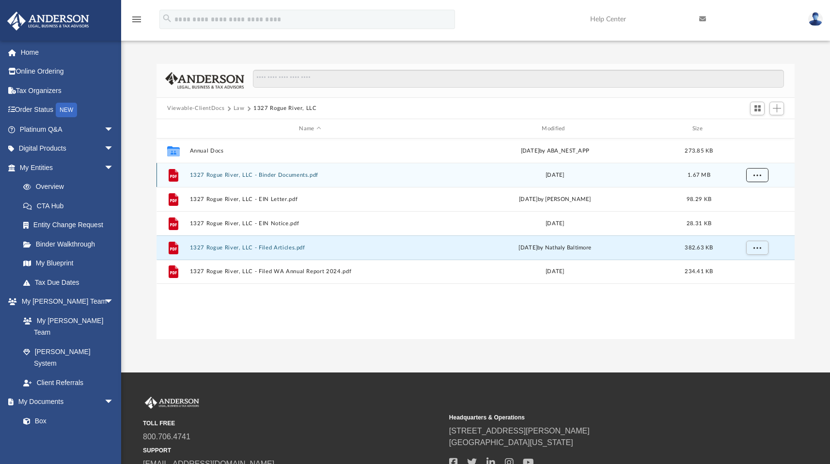
click at [759, 175] on span "More options" at bounding box center [757, 174] width 8 height 5
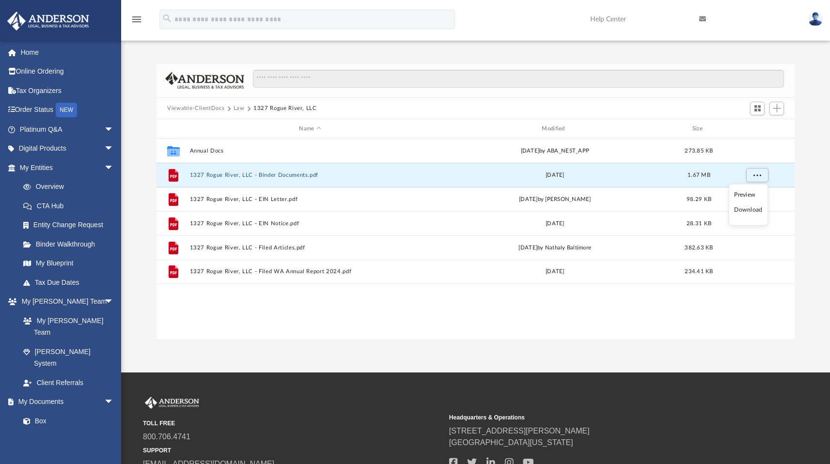
click at [752, 210] on li "Download" at bounding box center [748, 210] width 28 height 10
click at [239, 108] on button "Law" at bounding box center [238, 108] width 11 height 9
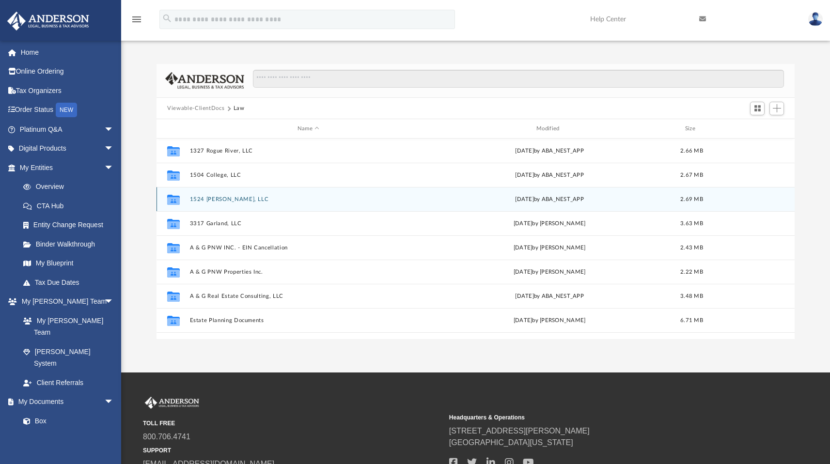
click at [213, 200] on button "1524 [PERSON_NAME], LLC" at bounding box center [308, 199] width 237 height 6
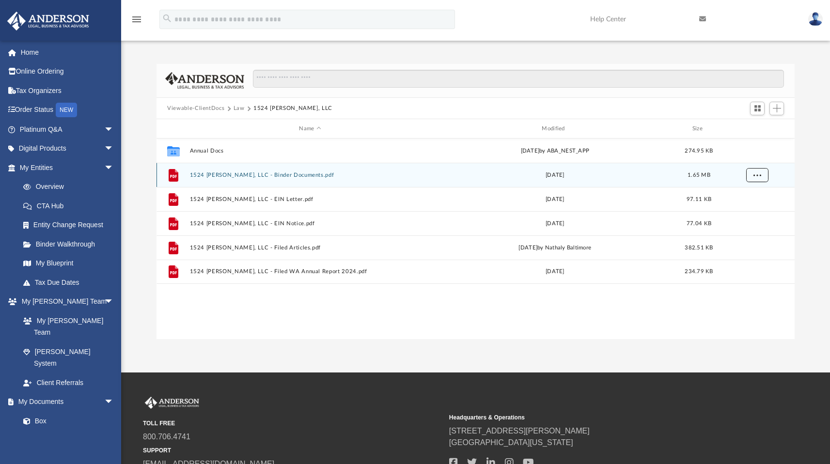
click at [756, 173] on span "More options" at bounding box center [757, 174] width 8 height 5
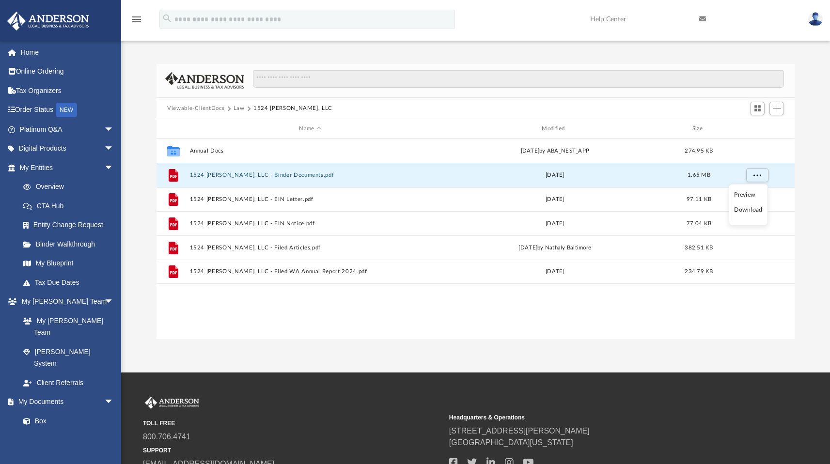
click at [751, 210] on li "Download" at bounding box center [748, 210] width 28 height 10
click at [239, 108] on button "Law" at bounding box center [238, 108] width 11 height 9
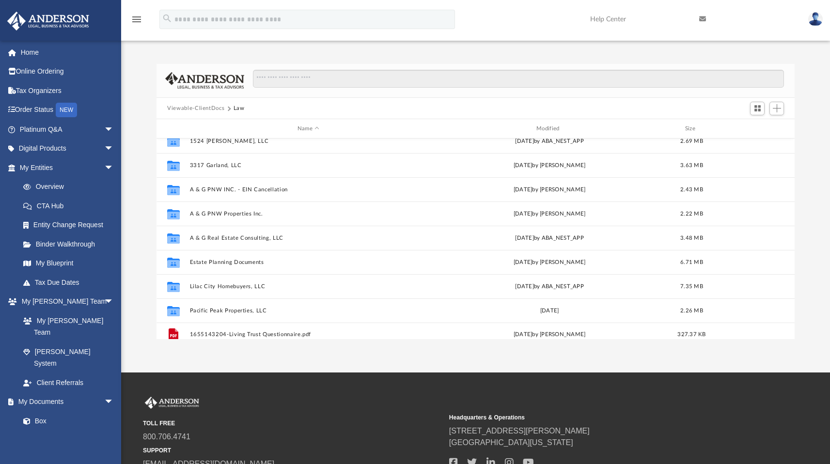
scroll to position [65, 0]
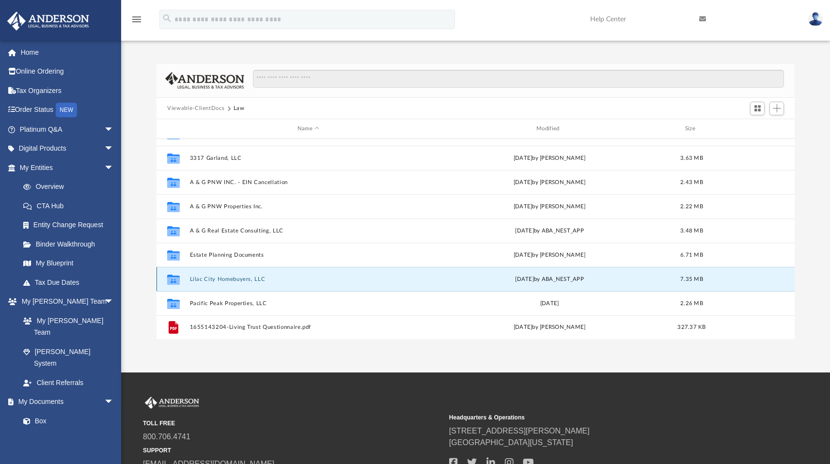
click at [226, 279] on button "Lilac City Homebuyers, LLC" at bounding box center [308, 279] width 237 height 6
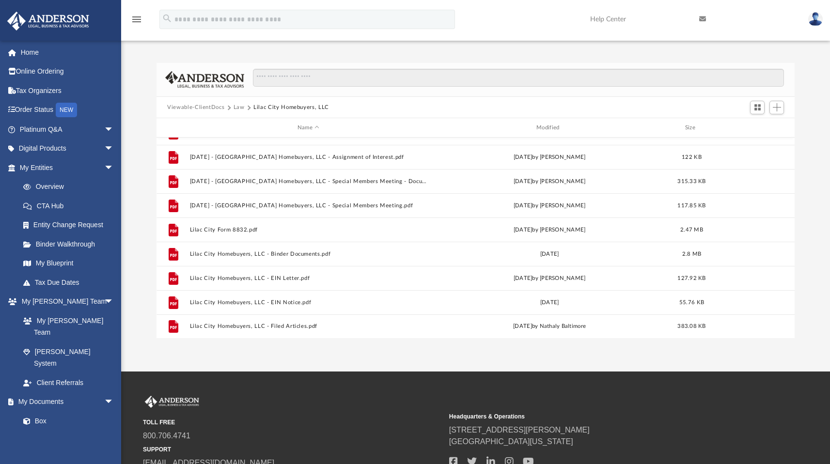
scroll to position [0, 0]
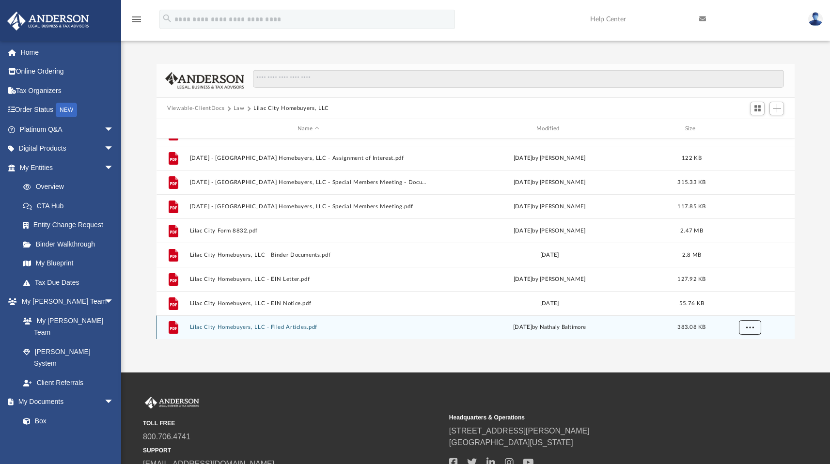
click at [751, 328] on span "More options" at bounding box center [750, 326] width 8 height 5
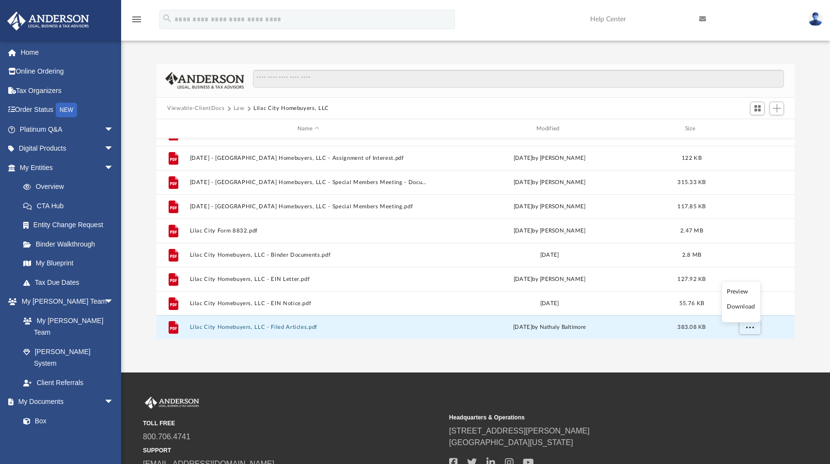
click at [742, 308] on li "Download" at bounding box center [740, 307] width 28 height 10
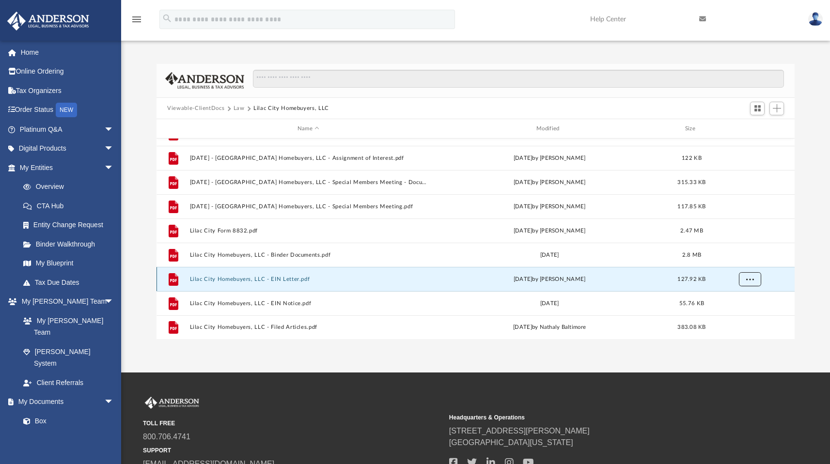
click at [752, 280] on span "More options" at bounding box center [750, 278] width 8 height 5
click at [741, 315] on li "Download" at bounding box center [740, 314] width 28 height 10
click at [805, 279] on div "Difficulty viewing your box folder? You can also access your account directly o…" at bounding box center [475, 202] width 708 height 276
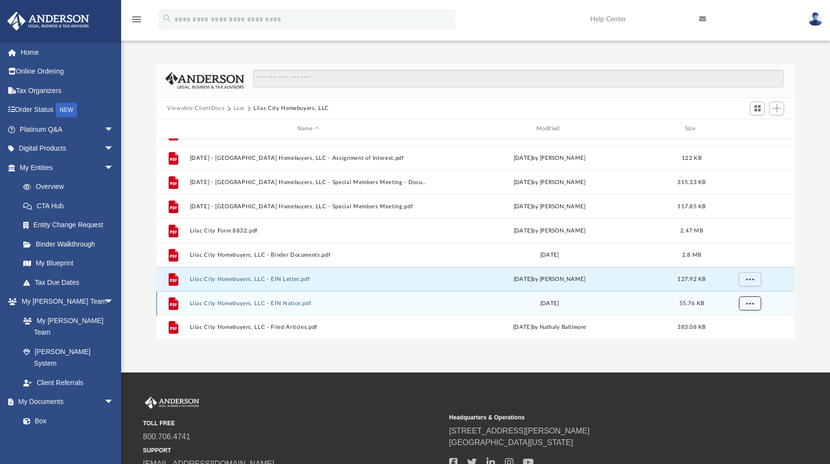
click at [750, 303] on span "More options" at bounding box center [750, 302] width 8 height 5
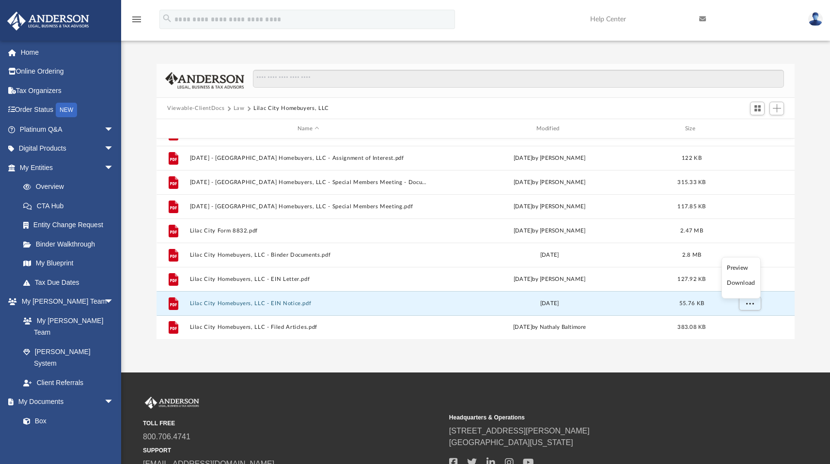
click at [742, 283] on li "Download" at bounding box center [740, 283] width 28 height 10
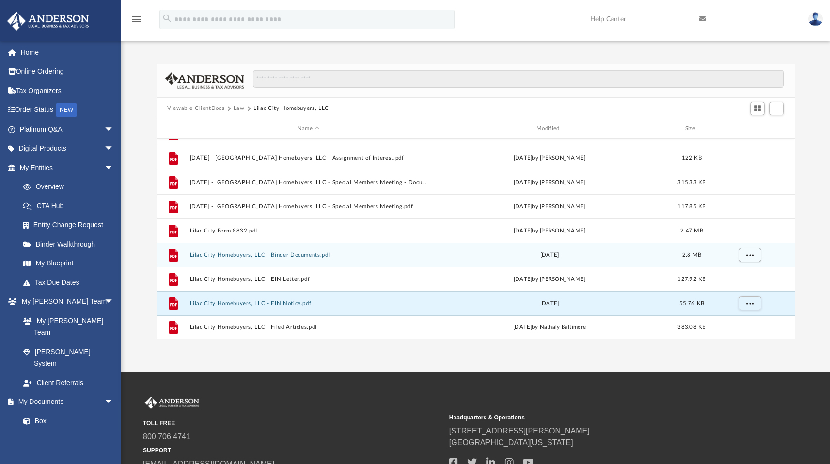
click at [750, 252] on span "More options" at bounding box center [750, 254] width 8 height 5
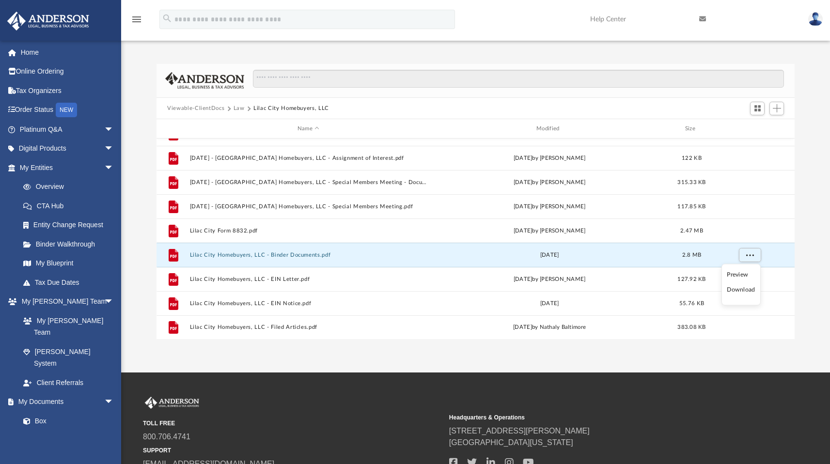
click at [742, 290] on li "Download" at bounding box center [740, 290] width 28 height 10
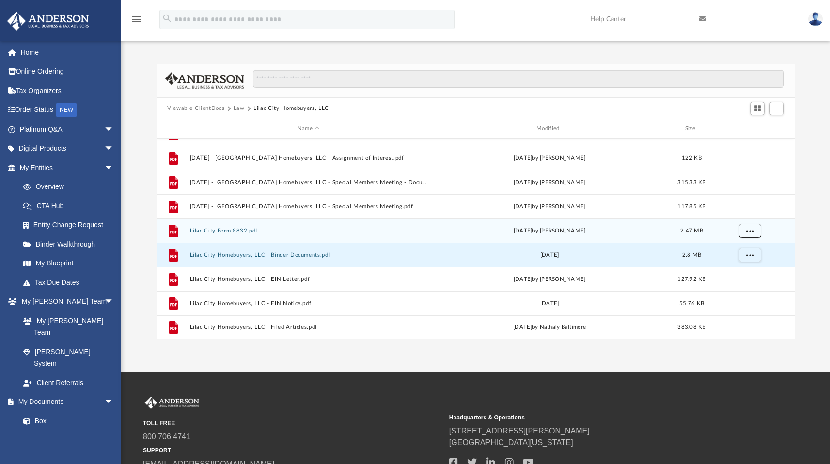
click at [746, 229] on span "More options" at bounding box center [750, 230] width 8 height 5
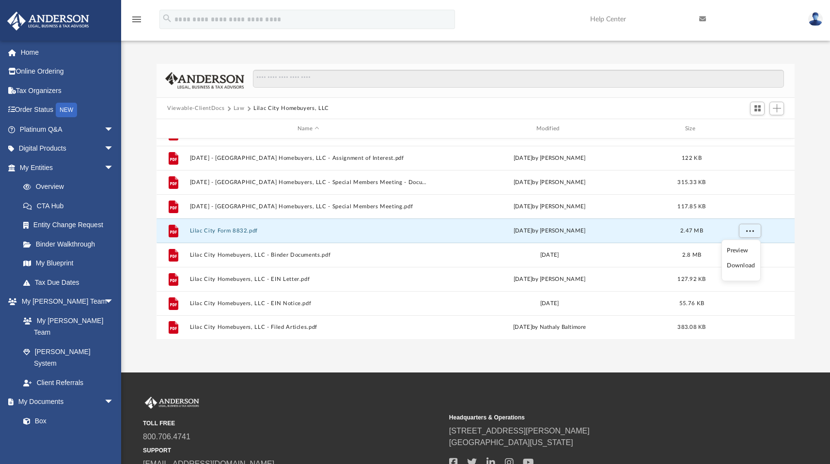
click at [743, 267] on li "Download" at bounding box center [740, 266] width 28 height 10
click at [799, 205] on div "Difficulty viewing your box folder? You can also access your account directly o…" at bounding box center [475, 202] width 708 height 276
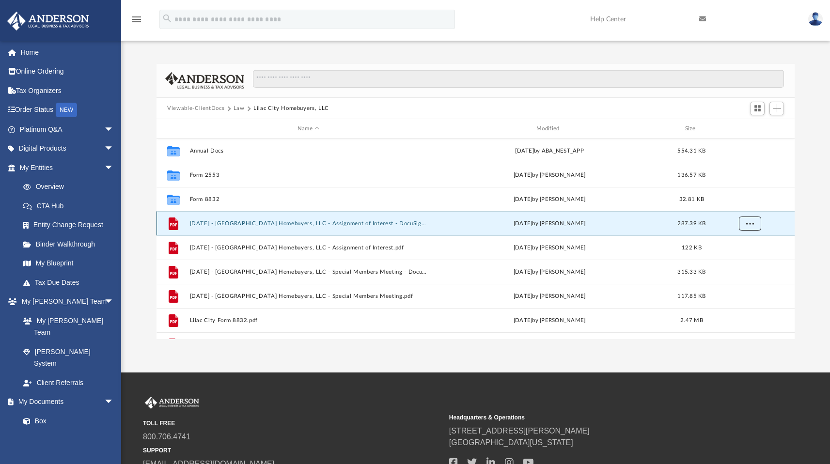
click at [753, 224] on button "More options" at bounding box center [749, 223] width 22 height 15
click at [742, 260] on li "Download" at bounding box center [740, 258] width 28 height 10
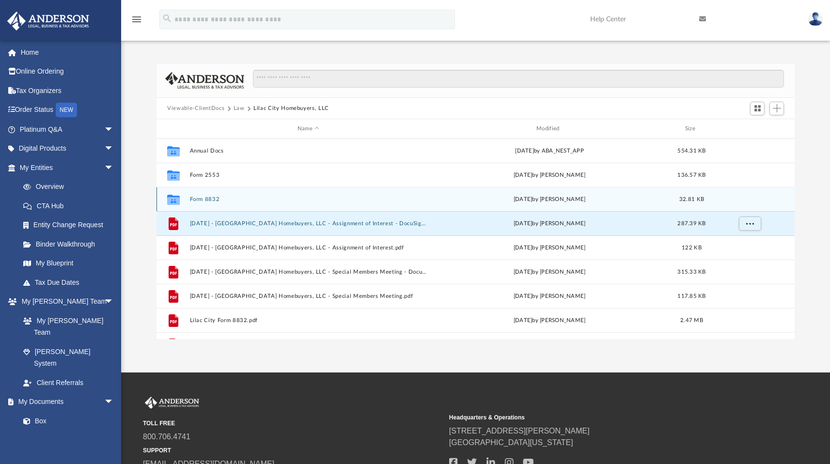
click at [211, 197] on button "Form 8832" at bounding box center [308, 199] width 237 height 6
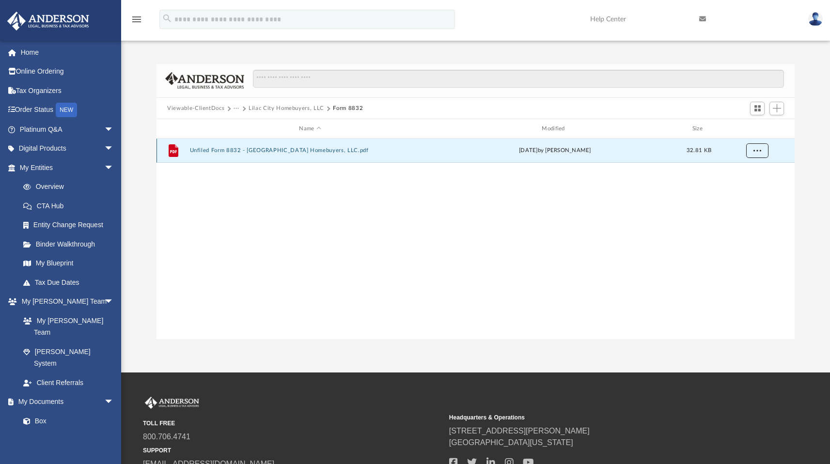
click at [754, 150] on span "More options" at bounding box center [757, 150] width 8 height 5
click at [749, 184] on li "Download" at bounding box center [748, 185] width 28 height 10
click at [298, 107] on button "Lilac City Homebuyers, LLC" at bounding box center [286, 108] width 76 height 9
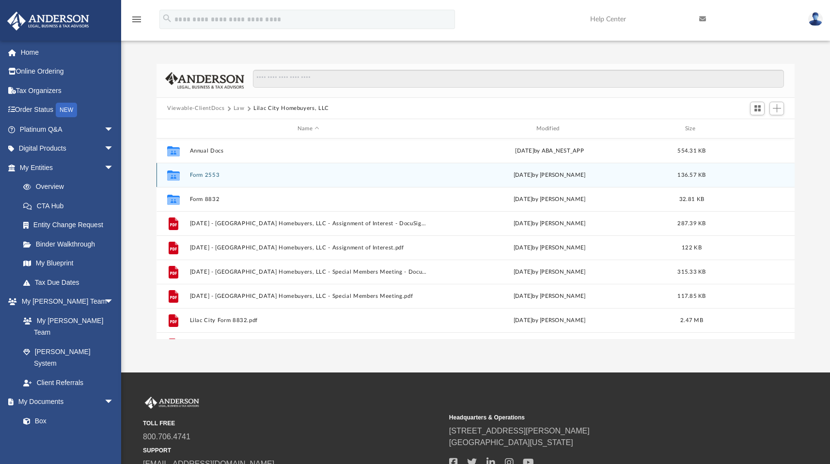
click at [210, 172] on button "Form 2553" at bounding box center [308, 175] width 237 height 6
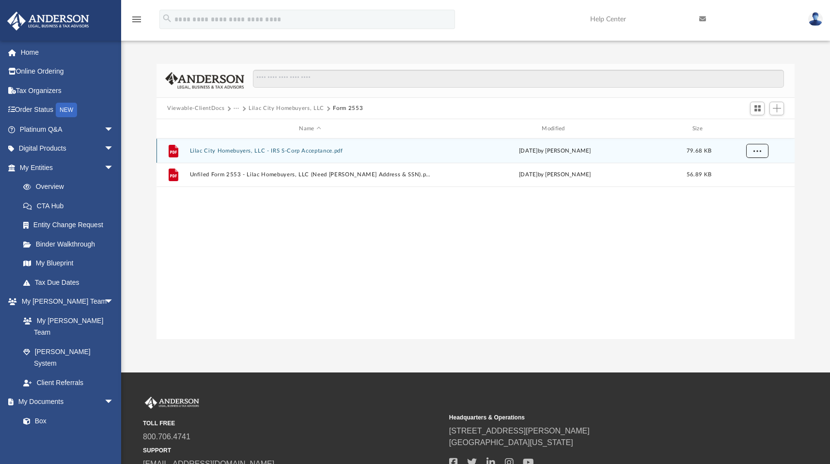
click at [756, 153] on span "More options" at bounding box center [757, 150] width 8 height 5
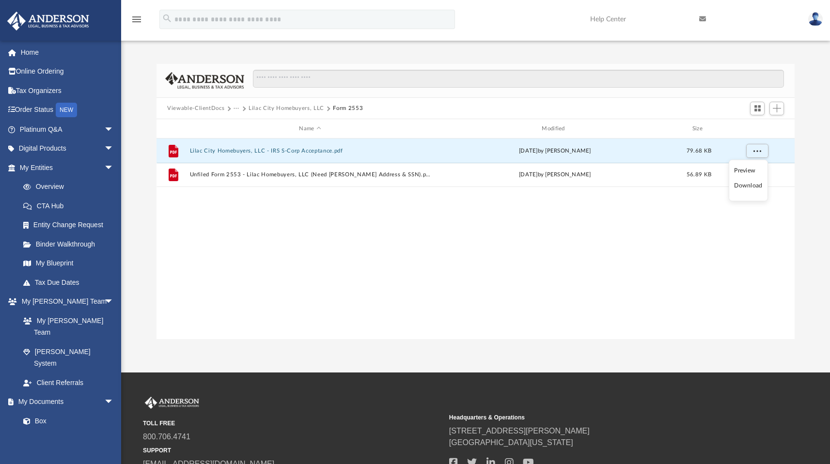
click at [748, 186] on li "Download" at bounding box center [748, 186] width 28 height 10
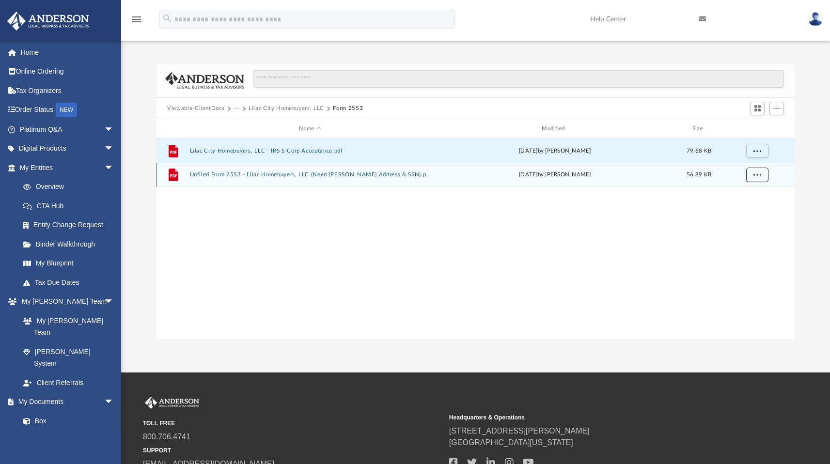
click at [751, 172] on button "More options" at bounding box center [757, 175] width 22 height 15
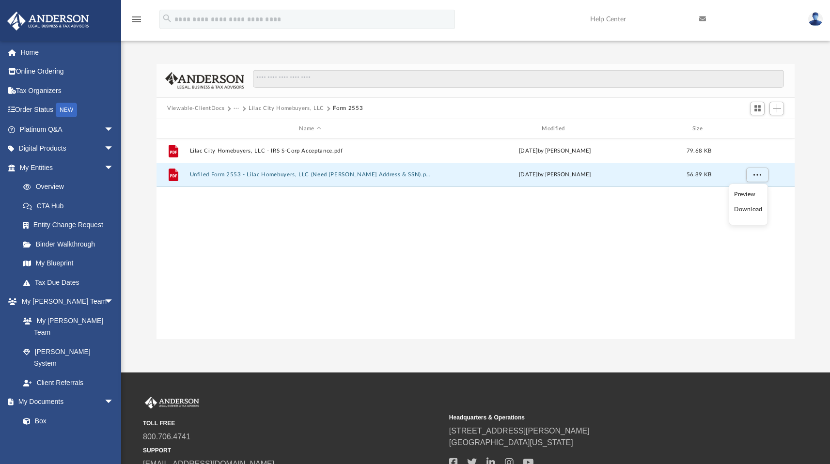
click at [750, 210] on li "Download" at bounding box center [748, 209] width 28 height 10
click at [283, 108] on button "Lilac City Homebuyers, LLC" at bounding box center [286, 108] width 76 height 9
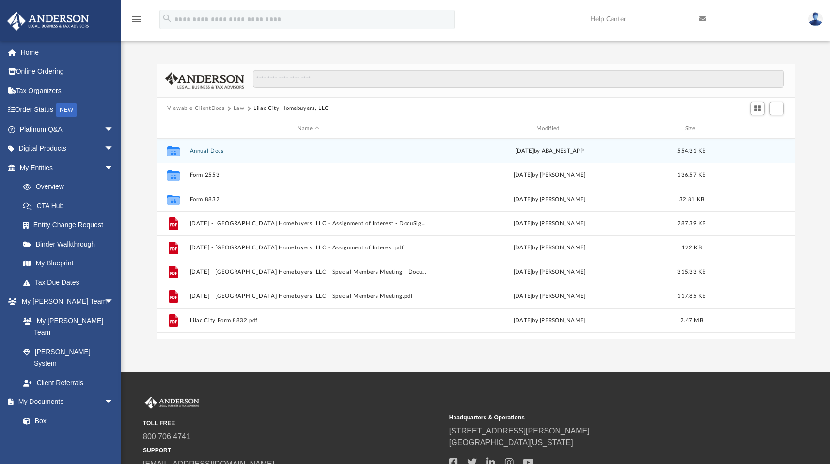
click at [199, 150] on button "Annual Docs" at bounding box center [308, 151] width 237 height 6
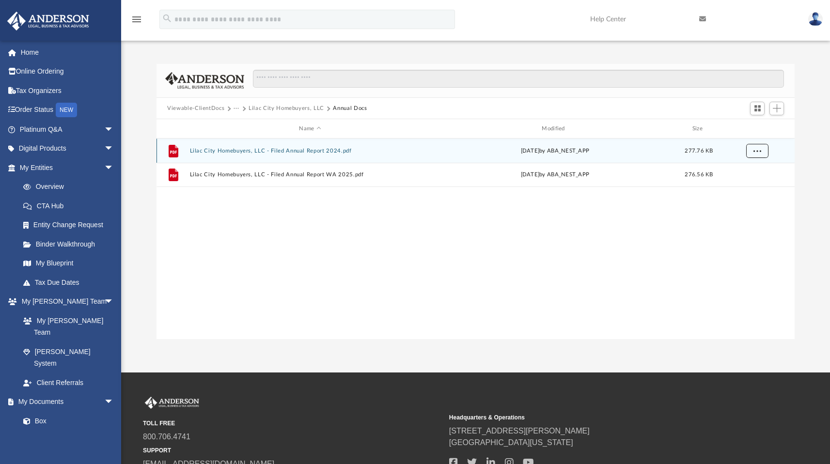
click at [760, 153] on span "More options" at bounding box center [757, 150] width 8 height 5
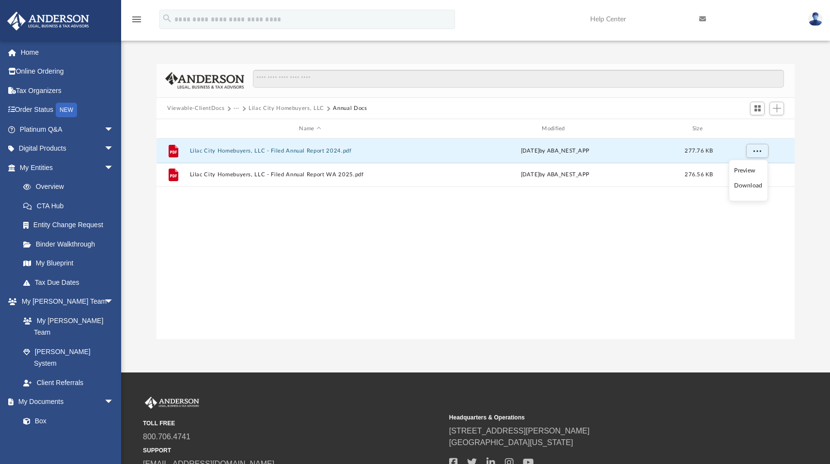
click at [753, 187] on li "Download" at bounding box center [748, 186] width 28 height 10
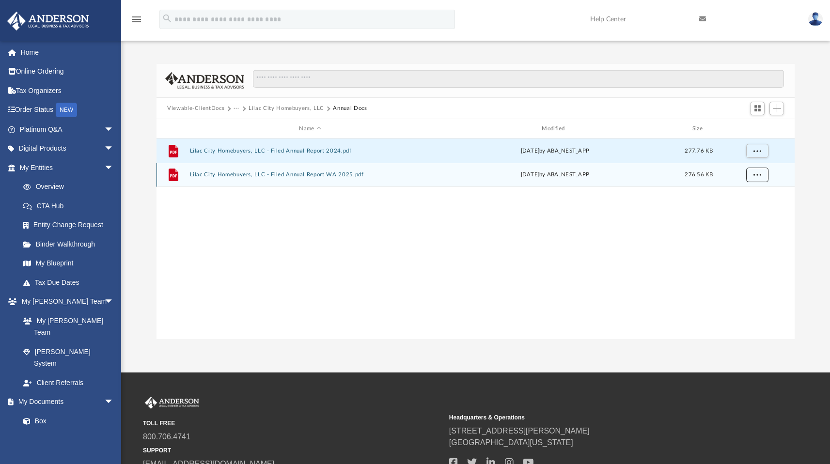
click at [748, 176] on button "More options" at bounding box center [757, 175] width 22 height 15
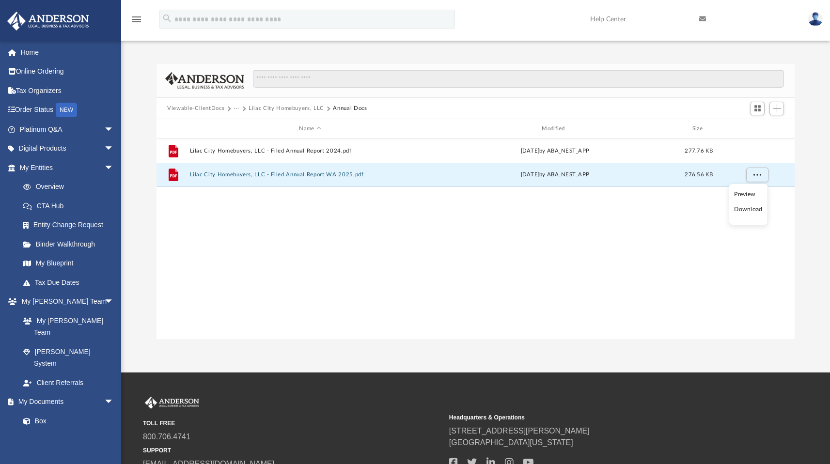
click at [742, 213] on li "Download" at bounding box center [748, 209] width 28 height 10
click at [257, 106] on button "Lilac City Homebuyers, LLC" at bounding box center [286, 108] width 76 height 9
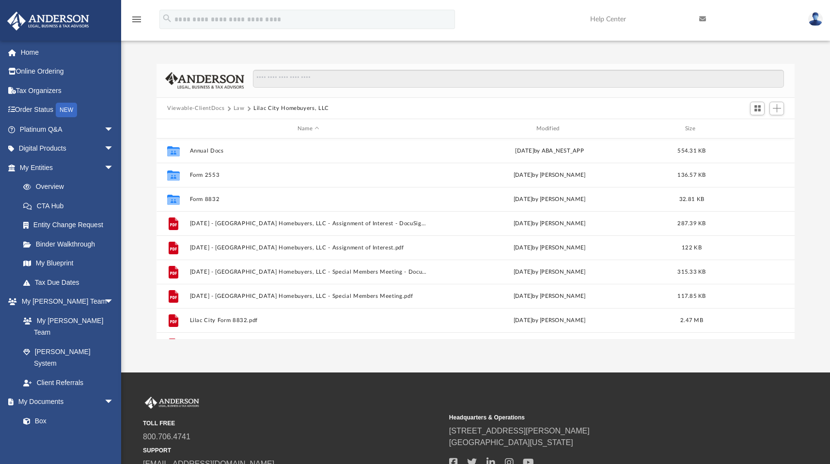
click at [239, 108] on button "Law" at bounding box center [238, 108] width 11 height 9
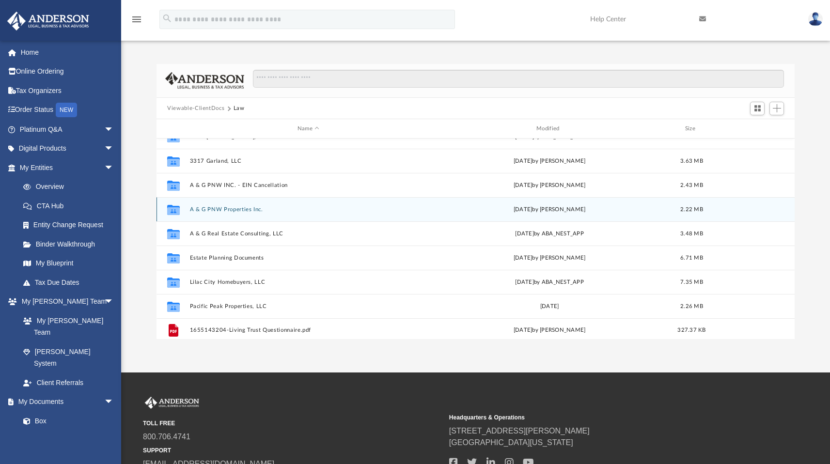
scroll to position [65, 0]
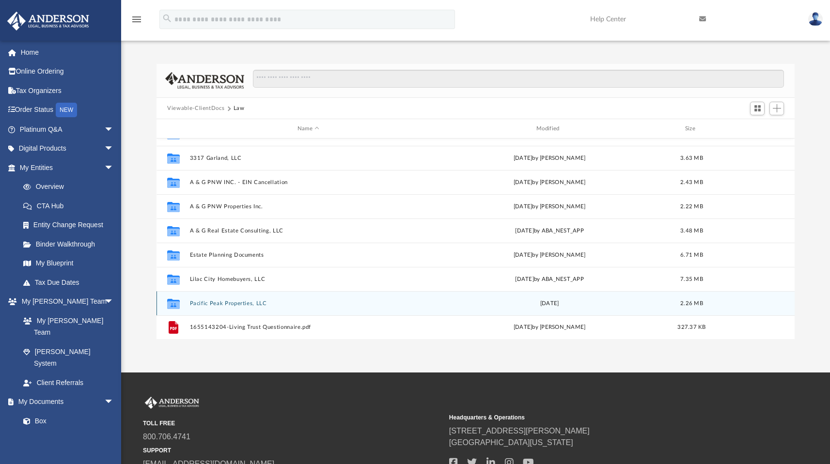
click at [246, 304] on button "Pacific Peak Properties, LLC" at bounding box center [308, 303] width 237 height 6
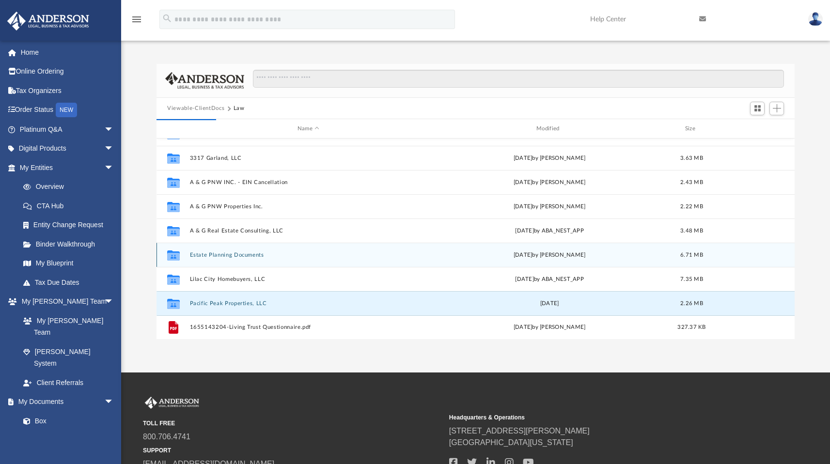
scroll to position [0, 0]
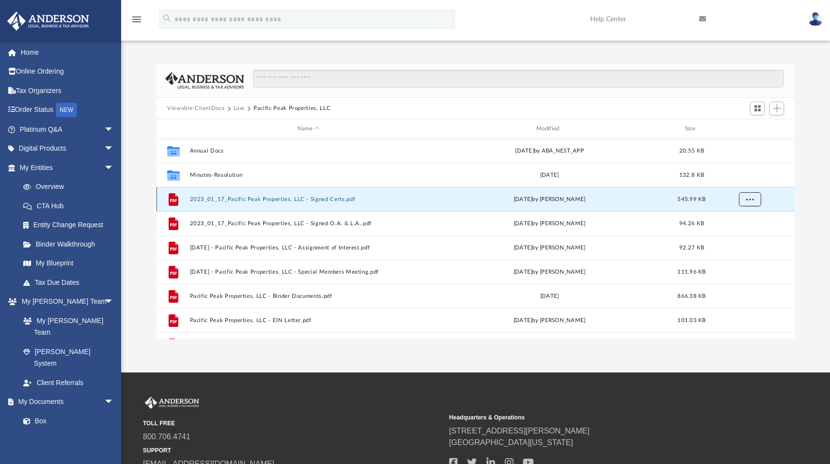
click at [744, 200] on button "More options" at bounding box center [749, 199] width 22 height 15
click at [328, 206] on div "File 2023_01_17_Pacific Peak Properties, LLC - Signed Certs.pdf [DATE] by [PERS…" at bounding box center [475, 199] width 638 height 24
click at [323, 197] on button "2023_01_17_Pacific Peak Properties, LLC - Signed Certs.pdf" at bounding box center [308, 199] width 237 height 6
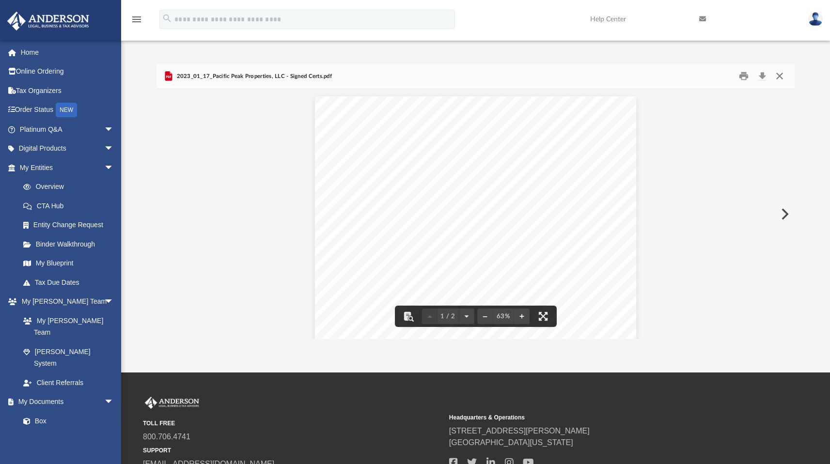
click at [780, 78] on button "Close" at bounding box center [778, 76] width 17 height 15
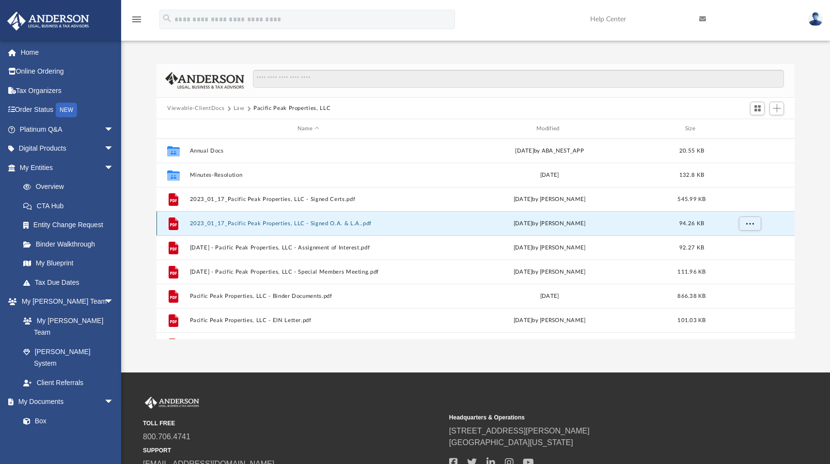
click at [350, 224] on button "2023_01_17_Pacific Peak Properties, LLC - Signed O.A. & L.A..pdf" at bounding box center [308, 223] width 237 height 6
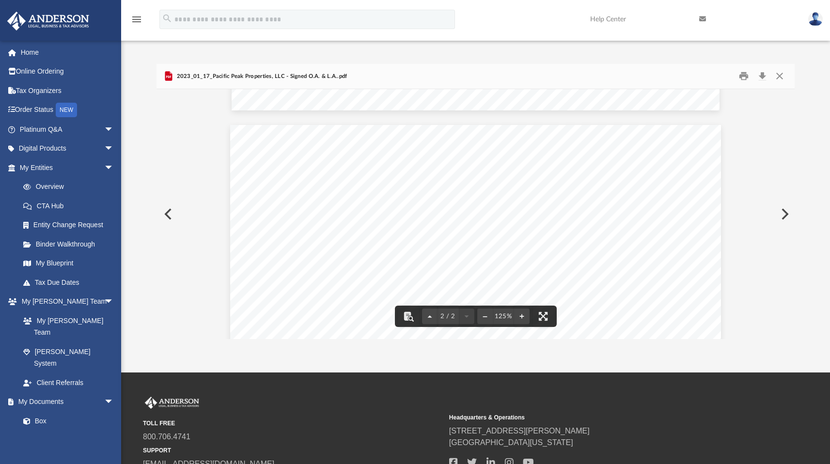
scroll to position [622, 0]
click at [781, 77] on button "Close" at bounding box center [778, 76] width 17 height 15
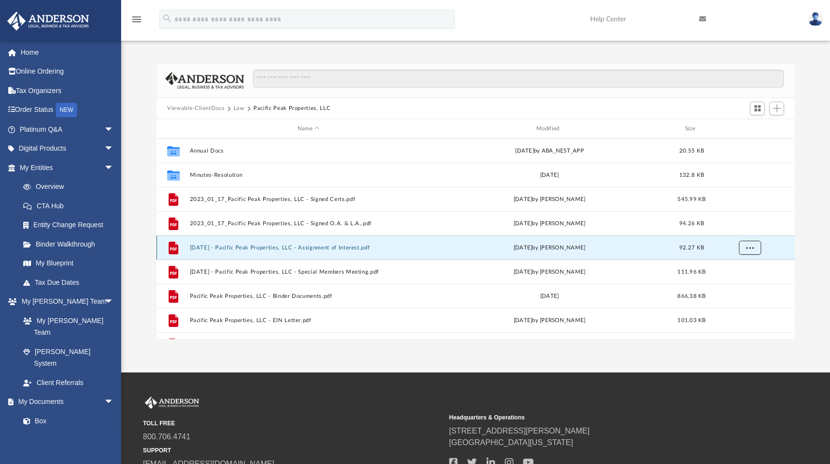
click at [754, 249] on button "More options" at bounding box center [749, 248] width 22 height 15
click at [738, 284] on li "Download" at bounding box center [740, 282] width 28 height 10
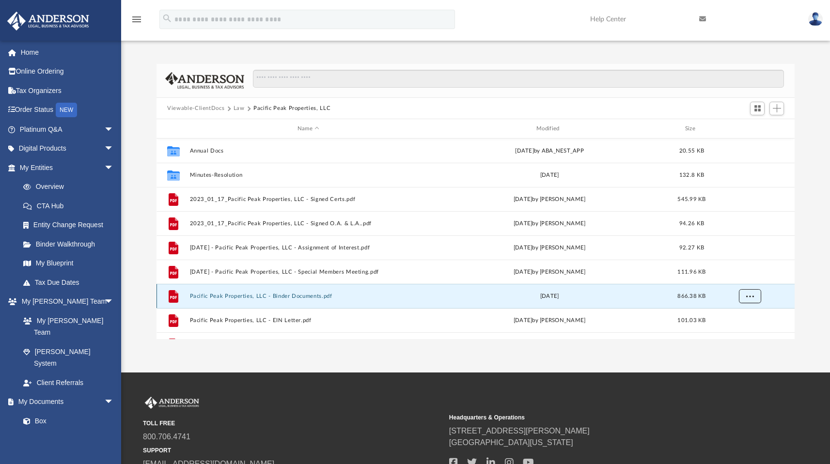
click at [748, 296] on span "More options" at bounding box center [750, 295] width 8 height 5
click at [745, 277] on li "Download" at bounding box center [740, 276] width 28 height 10
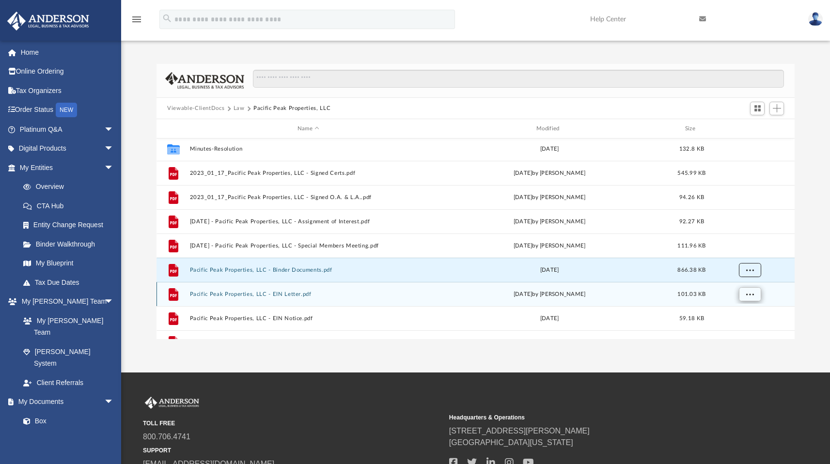
scroll to position [41, 0]
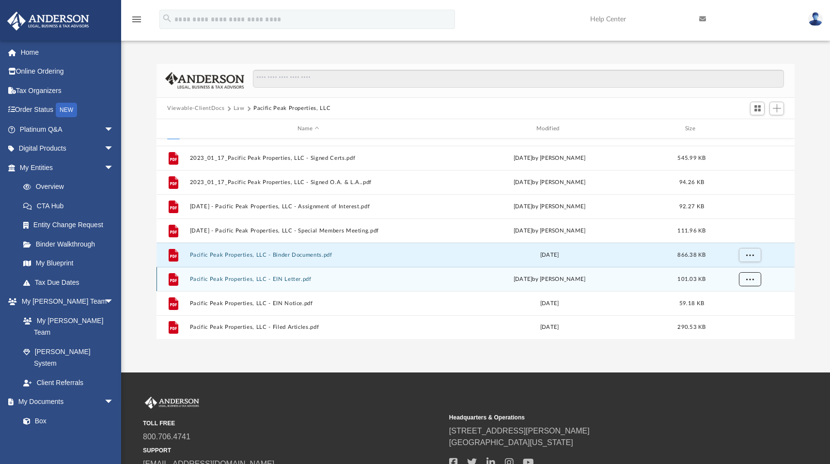
click at [748, 281] on span "More options" at bounding box center [750, 278] width 8 height 5
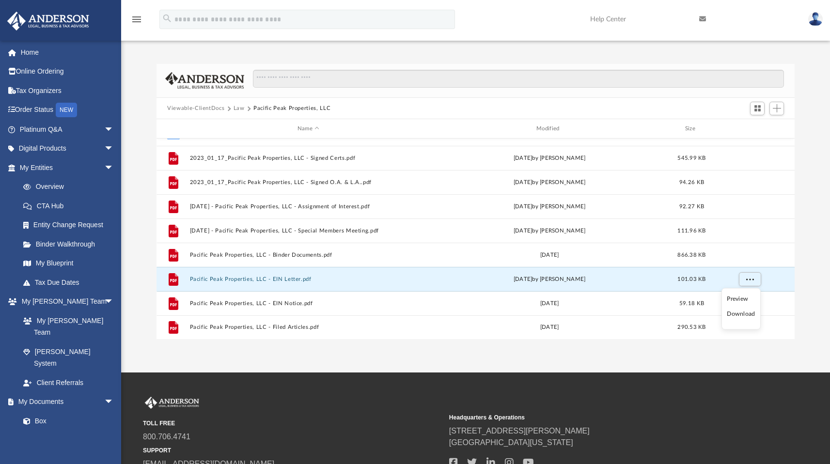
click at [739, 316] on li "Download" at bounding box center [740, 314] width 28 height 10
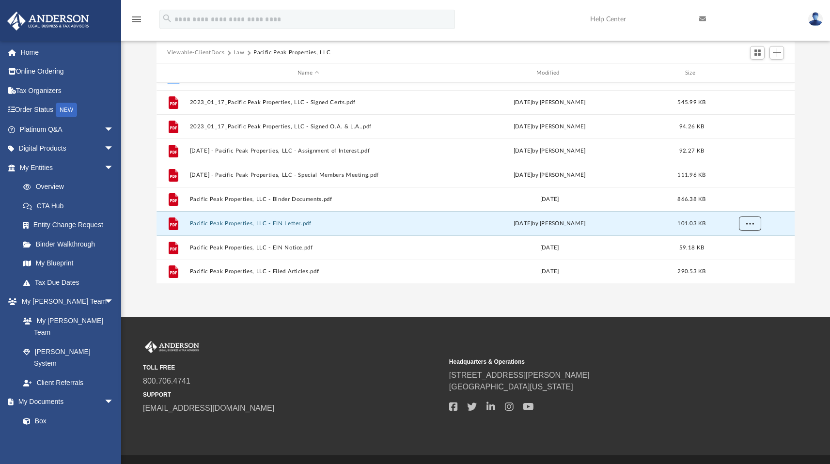
scroll to position [78, 0]
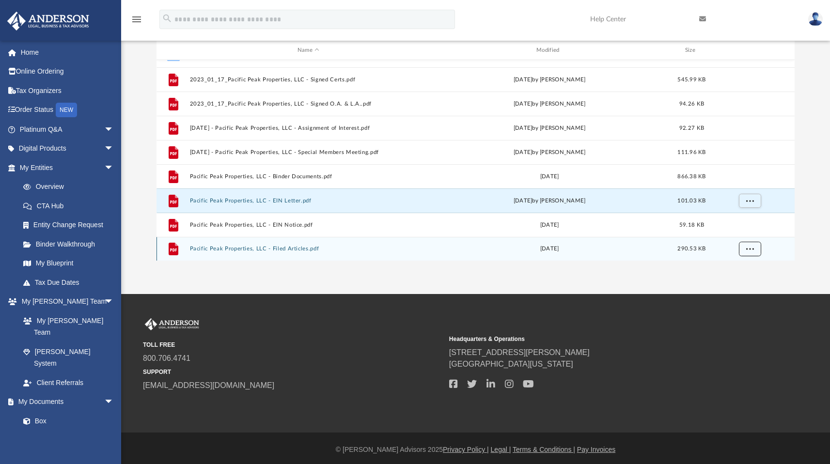
click at [748, 249] on span "More options" at bounding box center [750, 248] width 8 height 5
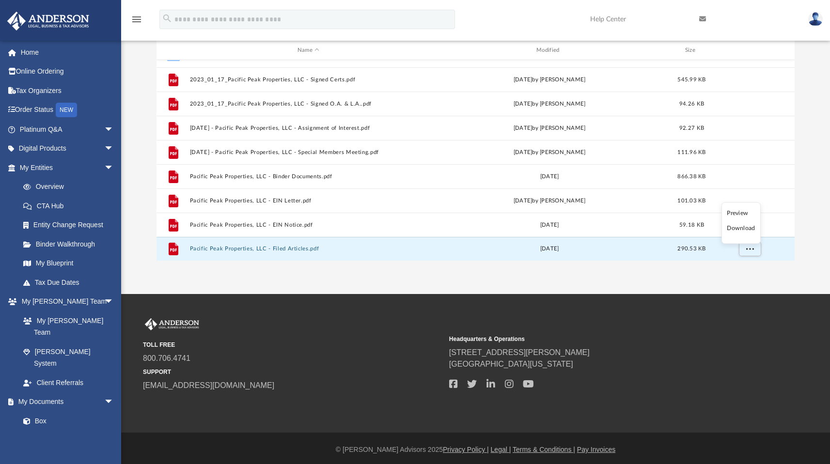
click at [744, 229] on li "Download" at bounding box center [740, 228] width 28 height 10
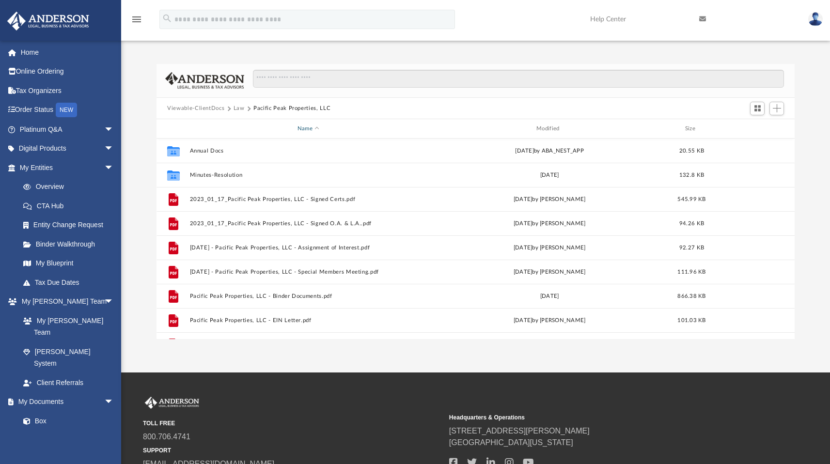
scroll to position [0, 0]
